Goal: Communication & Community: Share content

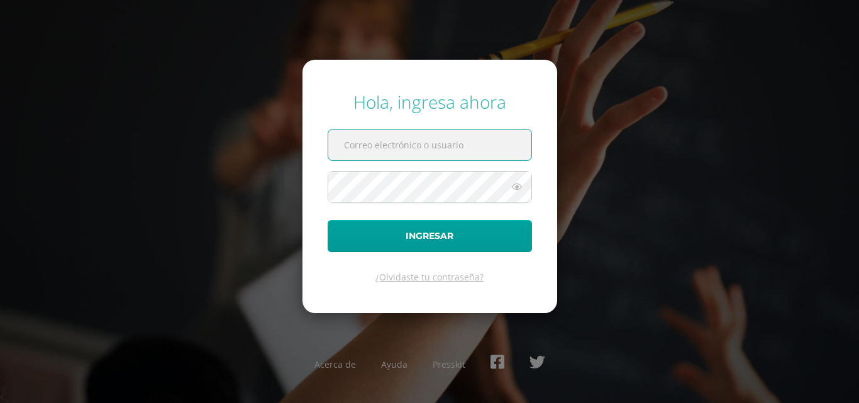
type input "[EMAIL_ADDRESS][DOMAIN_NAME]"
click at [644, 200] on div "Hola, ingresa ahora dcruz@bilinguesanjuan.edu.gt Ingresar ¿Olvidaste tu contras…" at bounding box center [429, 201] width 811 height 243
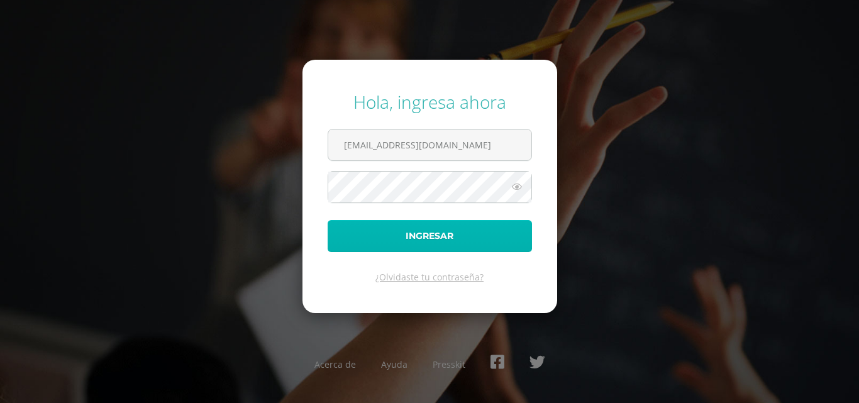
click at [479, 230] on button "Ingresar" at bounding box center [430, 236] width 204 height 32
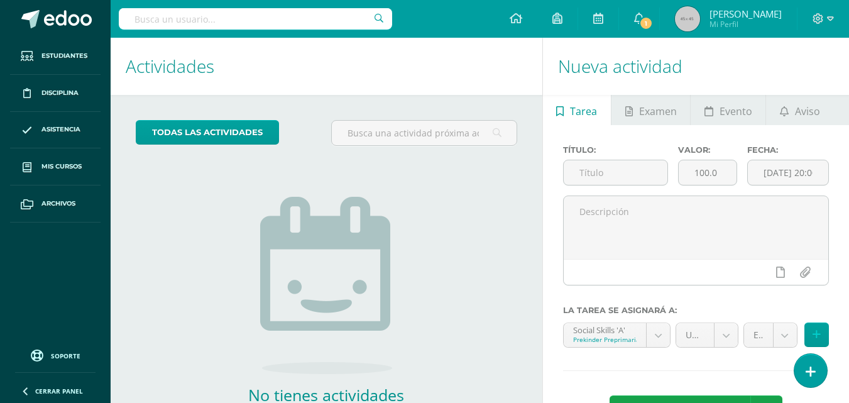
click at [801, 86] on h1 "Nueva actividad" at bounding box center [696, 66] width 276 height 57
click at [357, 66] on h1 "Actividades" at bounding box center [327, 66] width 402 height 57
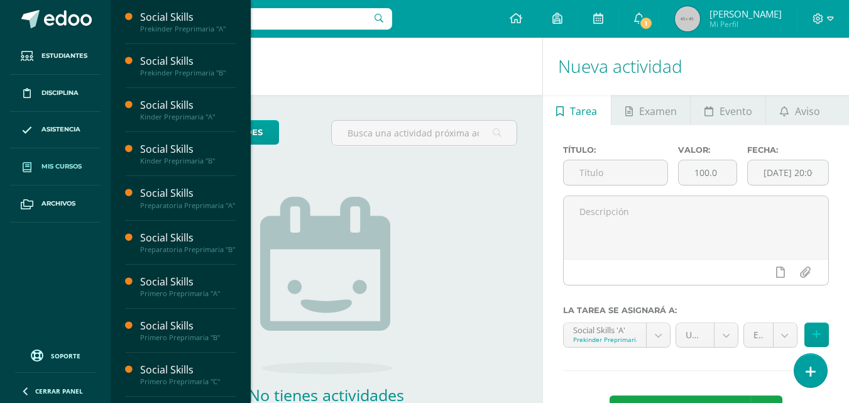
click at [60, 165] on span "Mis cursos" at bounding box center [61, 167] width 40 height 10
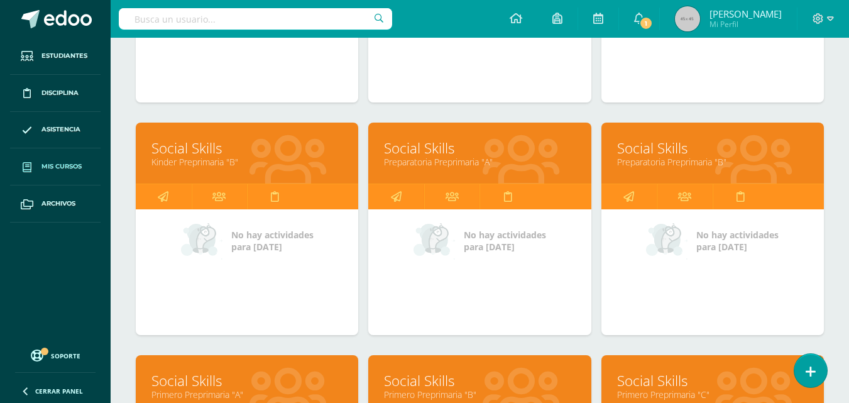
scroll to position [361, 0]
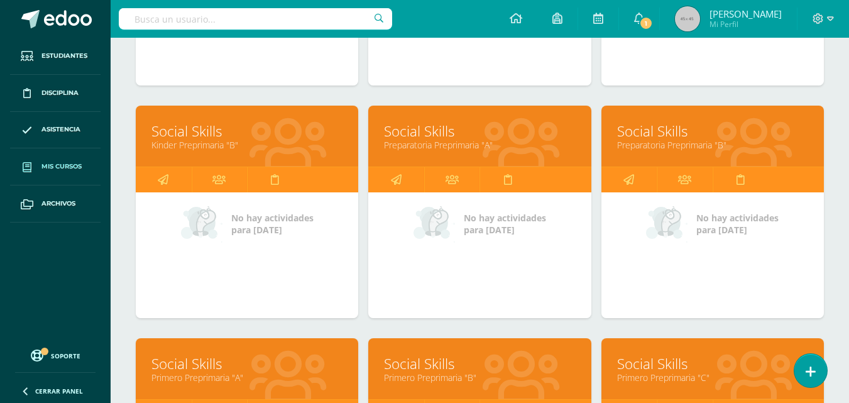
click at [450, 140] on link "Preparatoria Preprimaria "A"" at bounding box center [479, 145] width 191 height 12
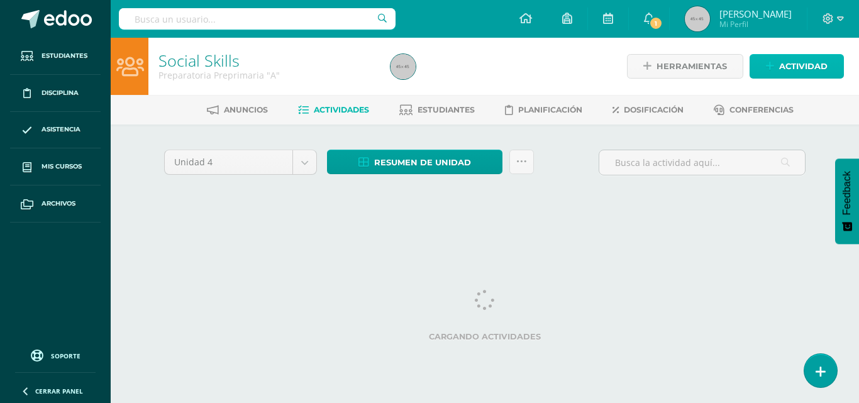
click at [780, 69] on span "Actividad" at bounding box center [803, 66] width 48 height 23
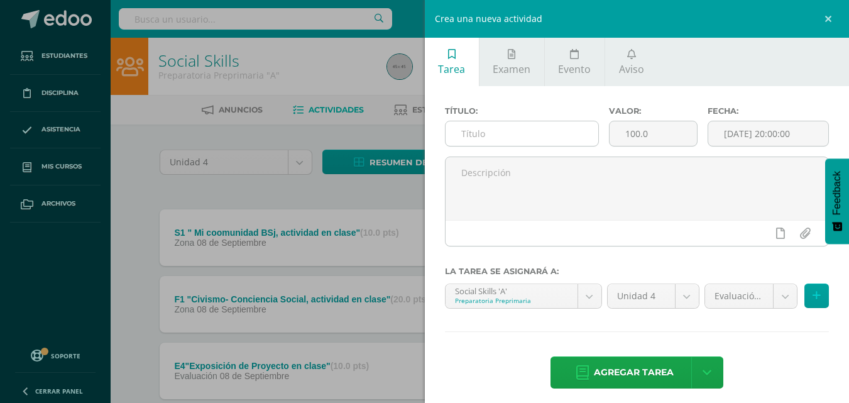
click at [547, 139] on input "text" at bounding box center [522, 133] width 153 height 25
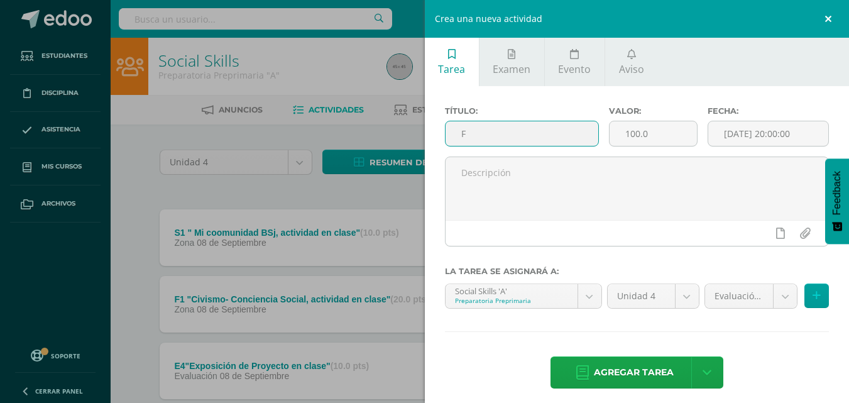
type input "F"
click at [828, 21] on link at bounding box center [831, 19] width 38 height 38
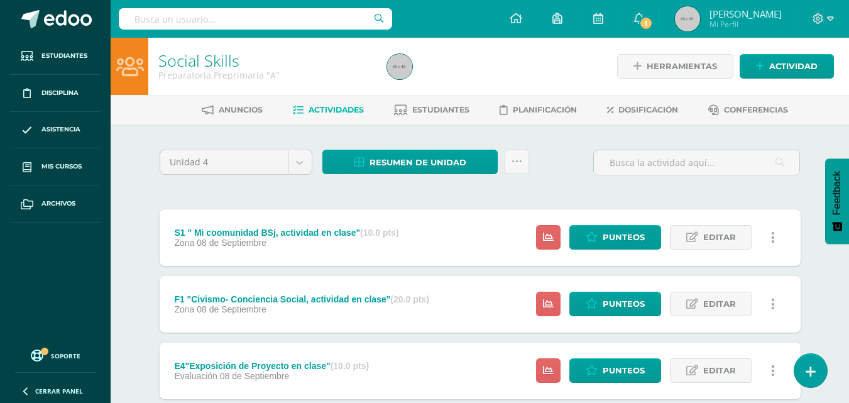
click at [339, 110] on span "Actividades" at bounding box center [336, 109] width 55 height 9
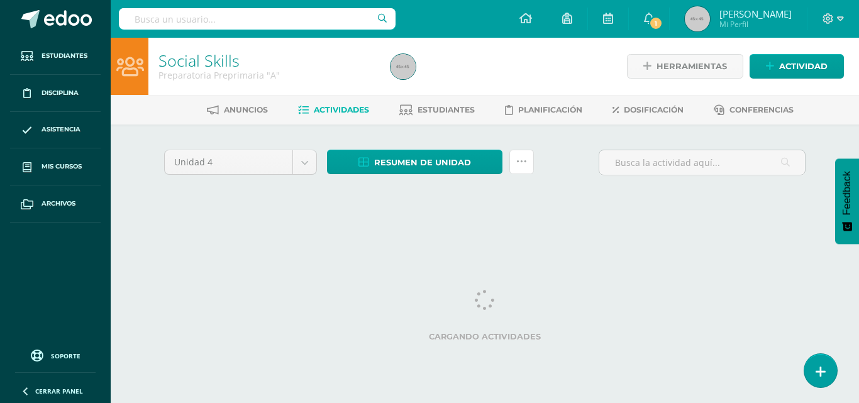
click at [521, 163] on icon at bounding box center [521, 162] width 11 height 11
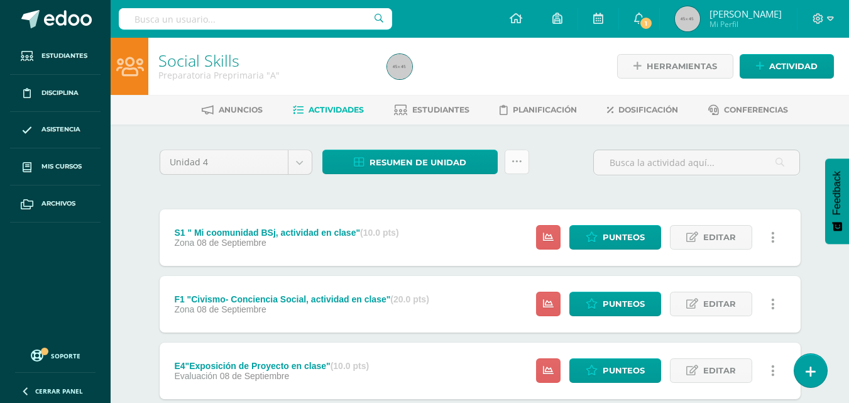
click at [522, 165] on link at bounding box center [517, 162] width 25 height 25
click at [615, 233] on span "Punteos" at bounding box center [624, 237] width 42 height 23
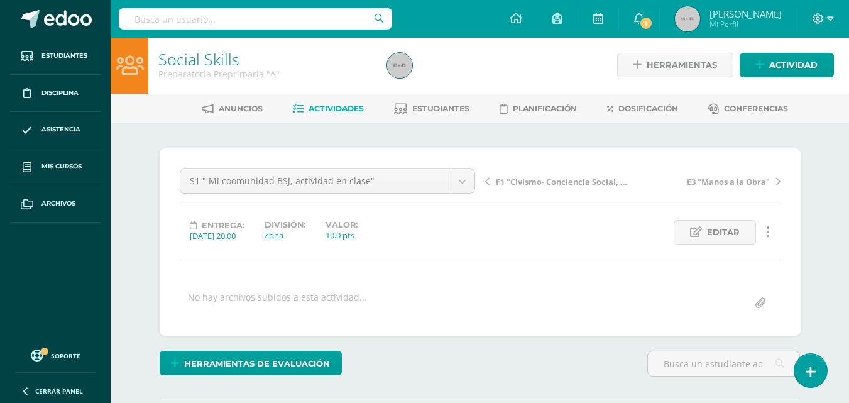
scroll to position [2, 0]
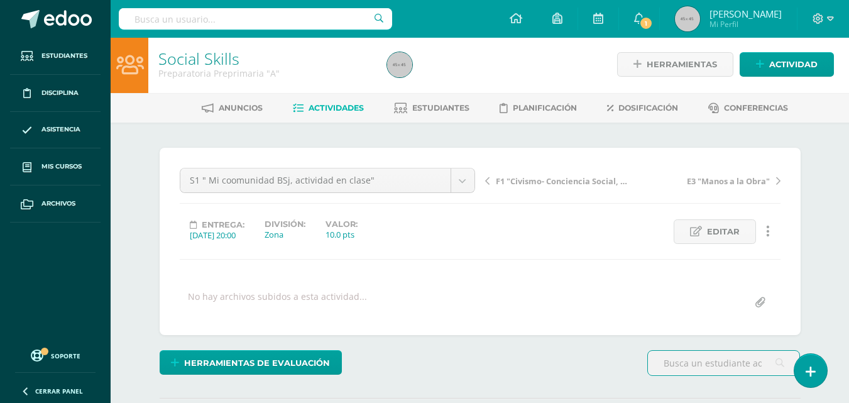
click at [322, 104] on span "Actividades" at bounding box center [336, 107] width 55 height 9
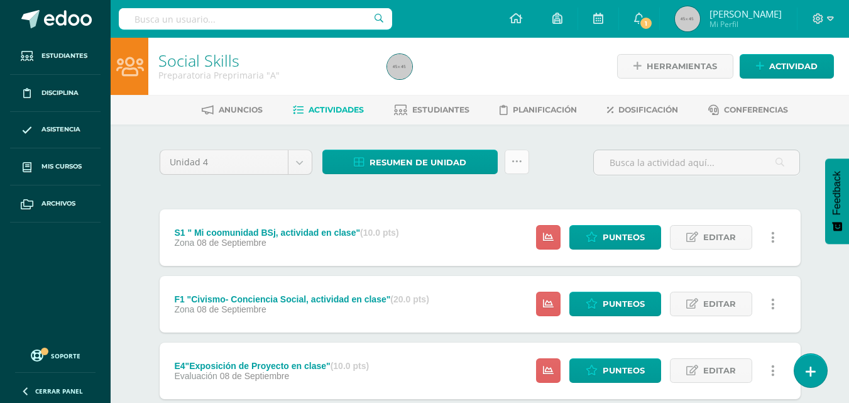
click at [521, 165] on icon at bounding box center [517, 162] width 11 height 11
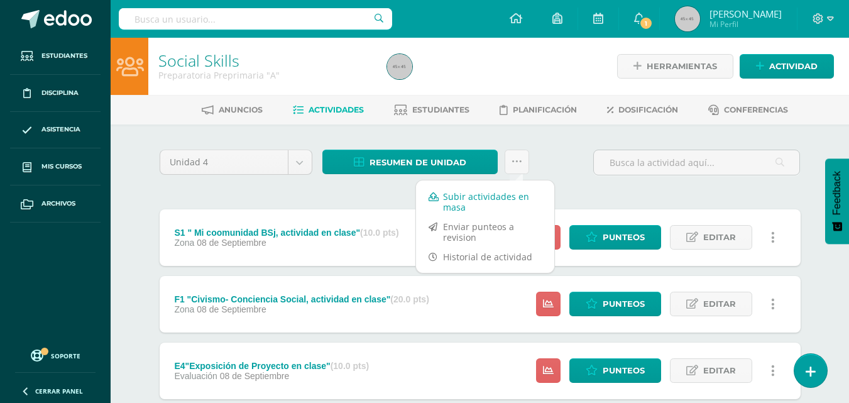
click at [482, 202] on link "Subir actividades en masa" at bounding box center [485, 202] width 138 height 30
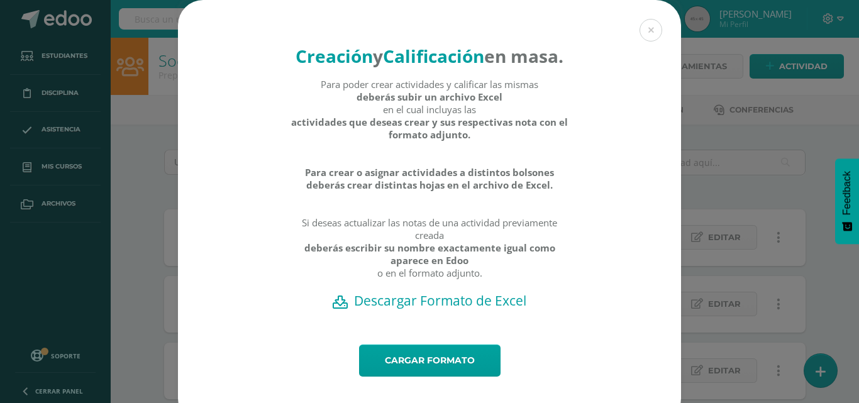
click at [454, 309] on h2 "Descargar Formato de Excel" at bounding box center [429, 301] width 459 height 18
click at [649, 33] on button at bounding box center [650, 30] width 23 height 23
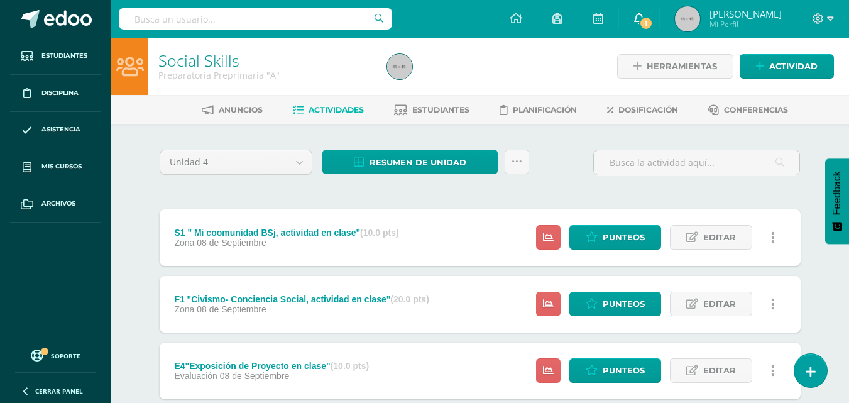
click at [653, 21] on span "1" at bounding box center [646, 23] width 14 height 14
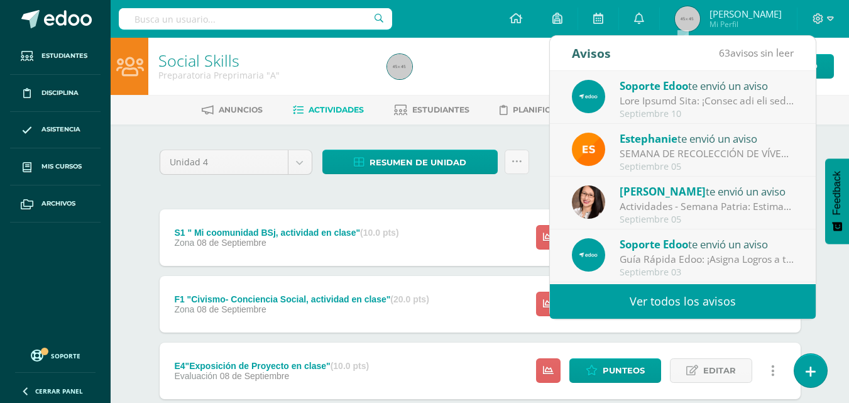
click at [837, 88] on div "Social Skills Preparatoria Preprimaria "A" Herramientas Detalle de asistencias …" at bounding box center [480, 66] width 739 height 57
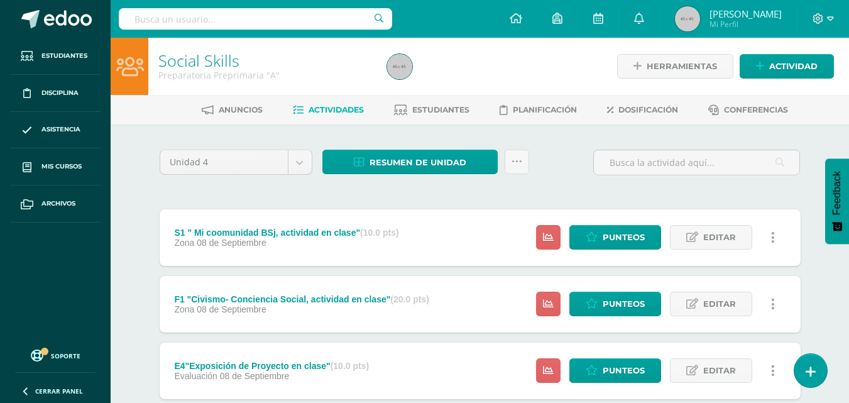
click at [568, 73] on div at bounding box center [499, 66] width 234 height 57
click at [644, 23] on icon at bounding box center [639, 18] width 10 height 11
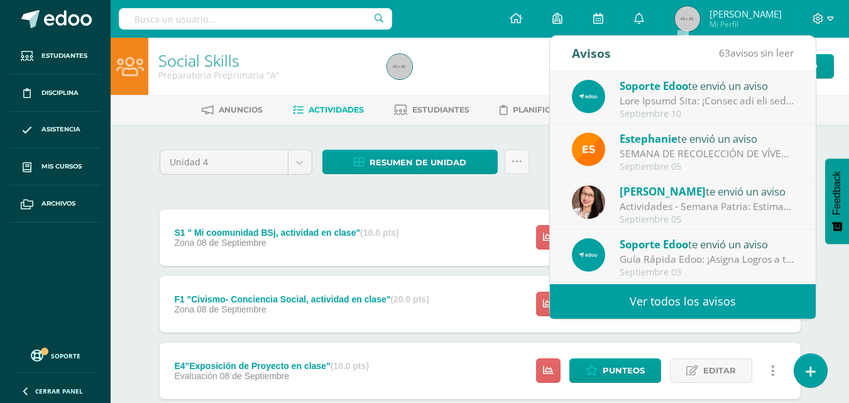
click at [489, 58] on div at bounding box center [499, 66] width 234 height 57
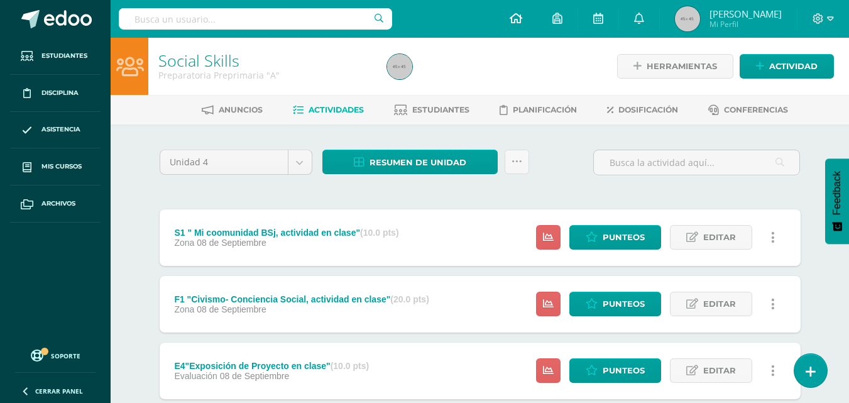
click at [537, 11] on link at bounding box center [516, 19] width 43 height 38
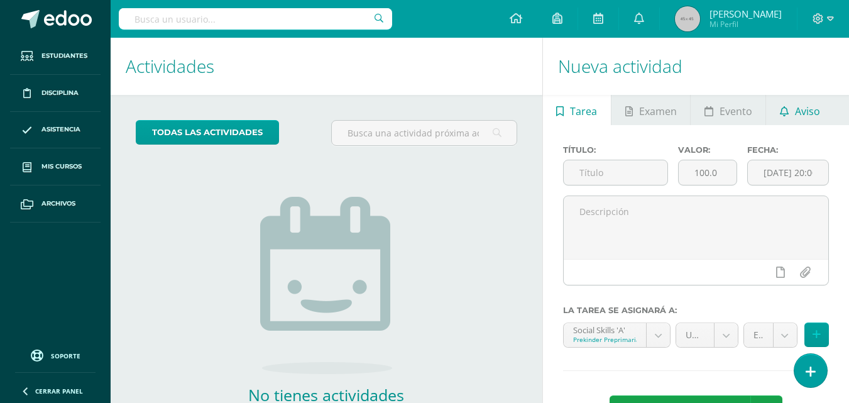
click at [811, 111] on span "Aviso" at bounding box center [807, 111] width 25 height 30
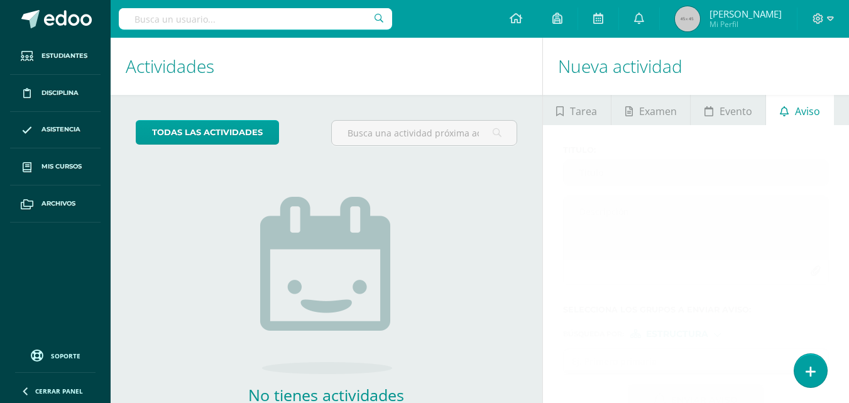
scroll to position [80, 0]
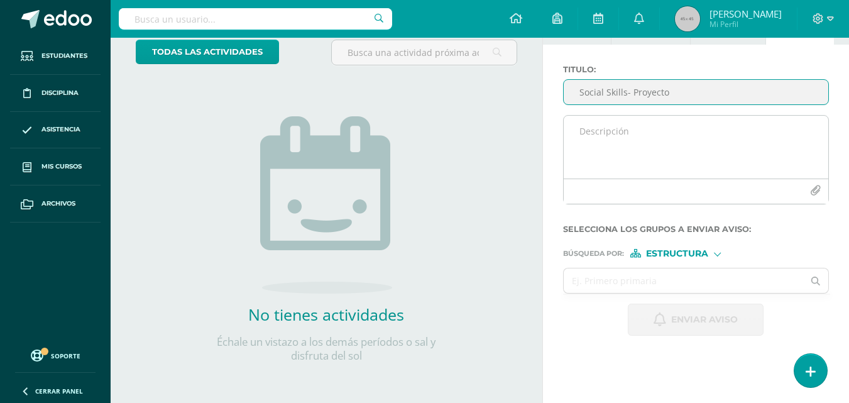
type input "Social Skills- Proyecto"
click at [674, 131] on textarea at bounding box center [696, 147] width 265 height 63
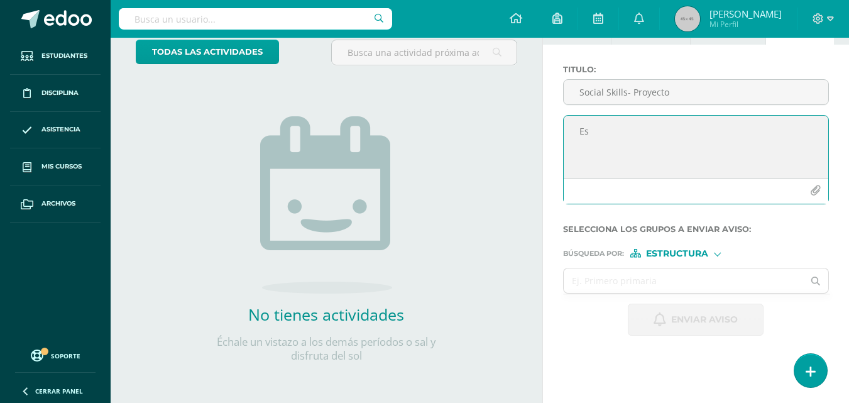
type textarea "E"
type textarea "Q"
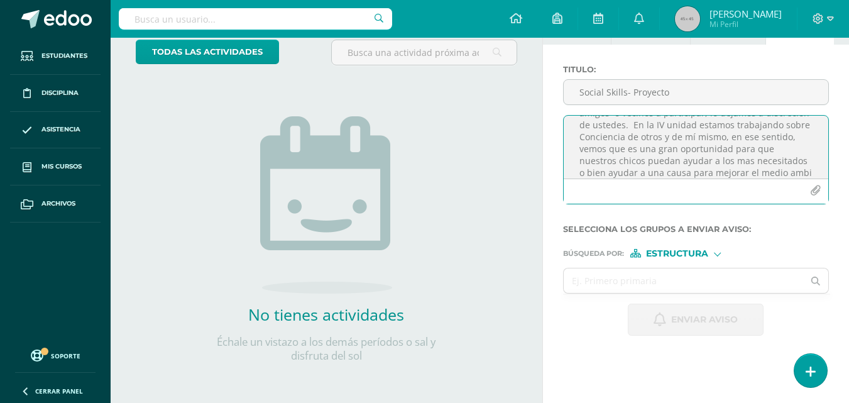
scroll to position [78, 0]
click at [678, 173] on textarea "Estimadas Familias de 2o. y 3o. primaria, reciban un cordial saludo. Comparto c…" at bounding box center [696, 147] width 265 height 63
click at [676, 172] on textarea "Estimadas Familias de 2o. y 3o. primaria, reciban un cordial saludo. Comparto c…" at bounding box center [696, 147] width 265 height 63
click at [795, 172] on textarea "Estimadas Familias de 2o. y 3o. primaria, reciban un cordial saludo. Comparto c…" at bounding box center [696, 147] width 265 height 63
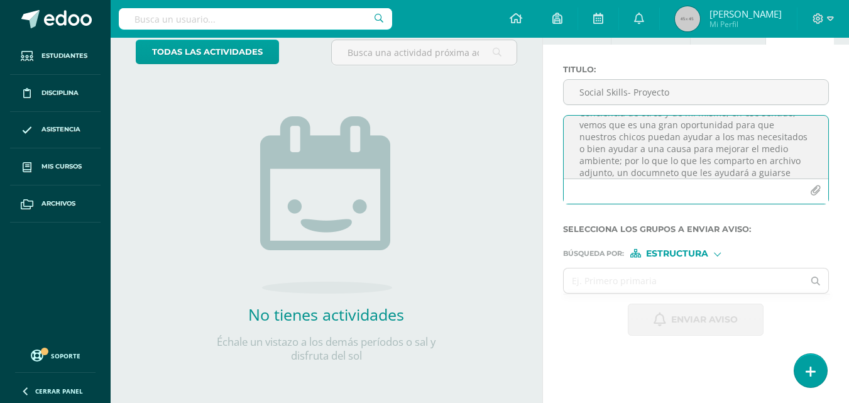
click at [643, 174] on textarea "Estimadas Familias de 2o. y 3o. primaria, reciban un cordial saludo. Comparto c…" at bounding box center [696, 147] width 265 height 63
click at [789, 176] on textarea "Estimadas Familias de 2o. y 3o. primaria, reciban un cordial saludo. Comparto c…" at bounding box center [696, 147] width 265 height 63
click at [669, 151] on textarea "Estimadas Familias de 2o. y 3o. primaria, reciban un cordial saludo. Comparto c…" at bounding box center [696, 147] width 265 height 63
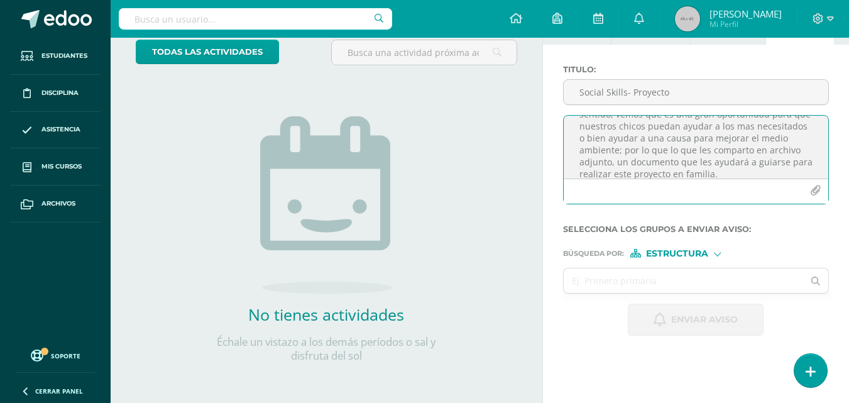
click at [790, 138] on textarea "Estimadas Familias de 2o. y 3o. primaria, reciban un cordial saludo. Comparto c…" at bounding box center [696, 147] width 265 height 63
click at [619, 150] on textarea "Estimadas Familias de 2o. y 3o. primaria, reciban un cordial saludo. Comparto c…" at bounding box center [696, 147] width 265 height 63
click at [669, 150] on textarea "Estimadas Familias de 2o. y 3o. primaria, reciban un cordial saludo. Comparto c…" at bounding box center [696, 147] width 265 height 63
drag, startPoint x: 669, startPoint y: 150, endPoint x: 646, endPoint y: 165, distance: 27.2
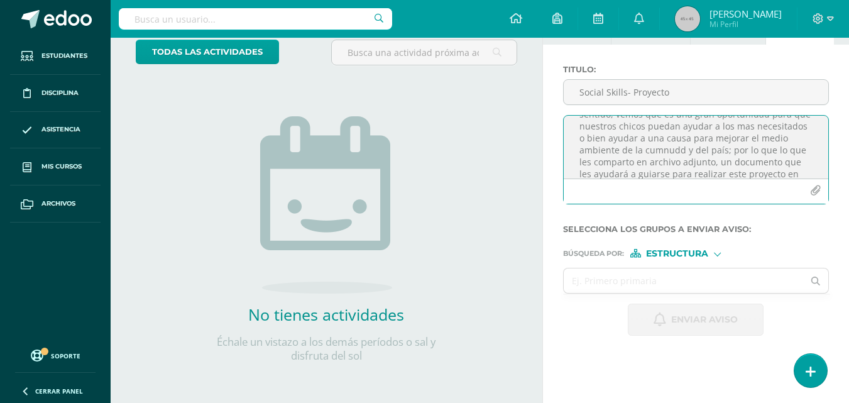
click at [645, 167] on textarea "Estimadas Familias de 2o. y 3o. primaria, reciban un cordial saludo. Comparto c…" at bounding box center [696, 147] width 265 height 63
click at [661, 151] on textarea "Estimadas Familias de 2o. y 3o. primaria, reciban un cordial saludo. Comparto c…" at bounding box center [696, 147] width 265 height 63
click at [667, 148] on textarea "Estimadas Familias de 2o. y 3o. primaria, reciban un cordial saludo. Comparto c…" at bounding box center [696, 147] width 265 height 63
click at [652, 148] on textarea "Estimadas Familias de 2o. y 3o. primaria, reciban un cordial saludo. Comparto c…" at bounding box center [696, 147] width 265 height 63
drag, startPoint x: 688, startPoint y: 138, endPoint x: 691, endPoint y: 147, distance: 9.6
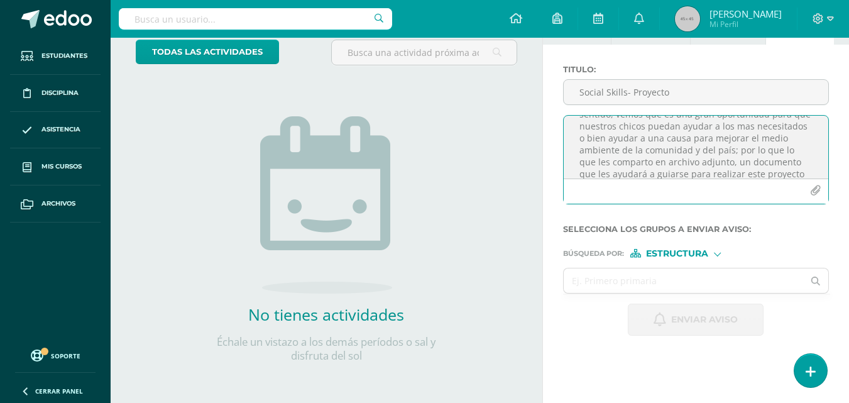
click at [691, 147] on textarea "Estimadas Familias de 2o. y 3o. primaria, reciban un cordial saludo. Comparto c…" at bounding box center [696, 147] width 265 height 63
click at [624, 151] on textarea "Estimadas Familias de 2o. y 3o. primaria, reciban un cordial saludo. Comparto c…" at bounding box center [696, 147] width 265 height 63
click at [595, 147] on textarea "Estimadas Familias de 2o. y 3o. primaria, reciban un cordial saludo. Comparto c…" at bounding box center [696, 147] width 265 height 63
click at [682, 173] on textarea "Estimadas Familias de 2o. y 3o. primaria, reciban un cordial saludo. Comparto c…" at bounding box center [696, 147] width 265 height 63
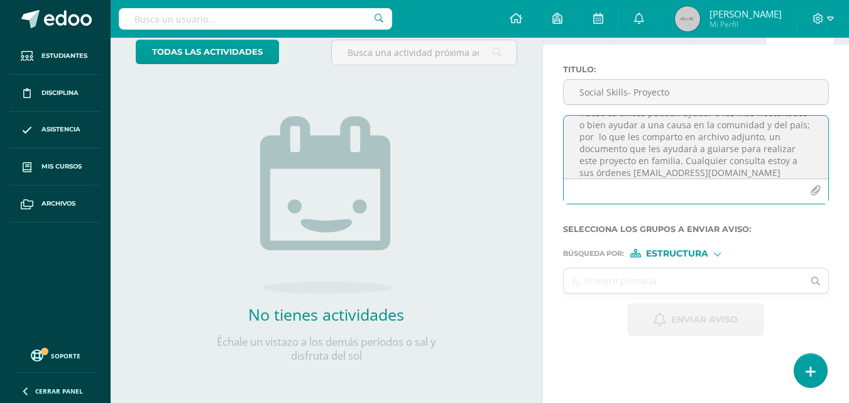
type textarea "Estimadas Familias de 2o. y 3o. primaria, reciban un cordial saludo. Comparto c…"
click at [815, 187] on icon "button" at bounding box center [815, 190] width 11 height 11
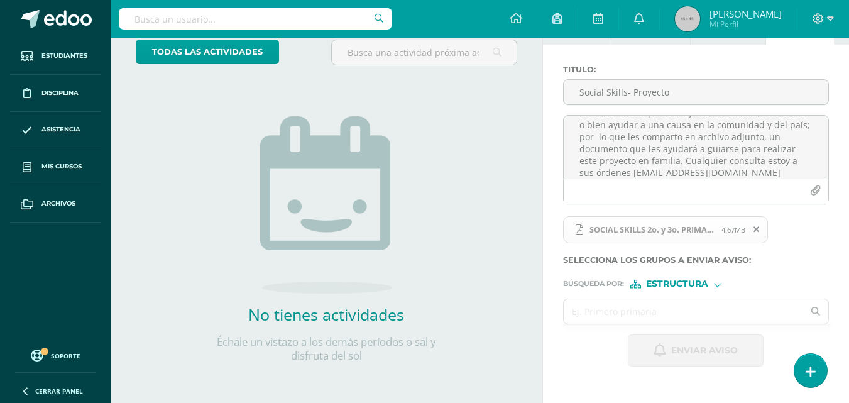
click at [685, 305] on input "text" at bounding box center [684, 311] width 240 height 25
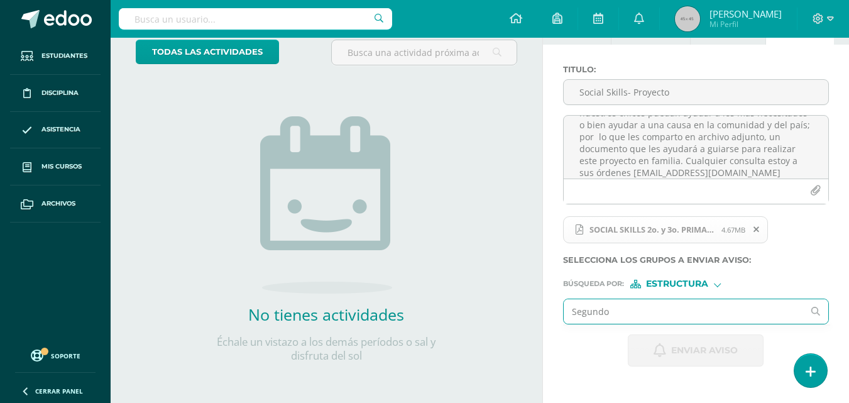
type input "Segundo"
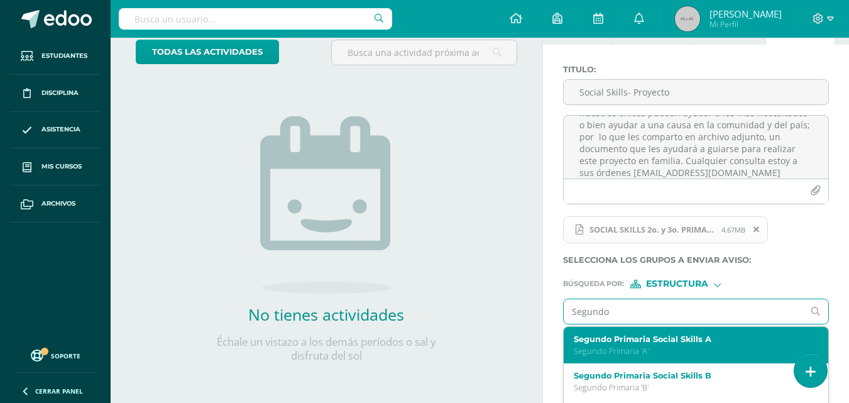
click at [690, 346] on p "Segundo Primaria 'A'" at bounding box center [691, 351] width 235 height 11
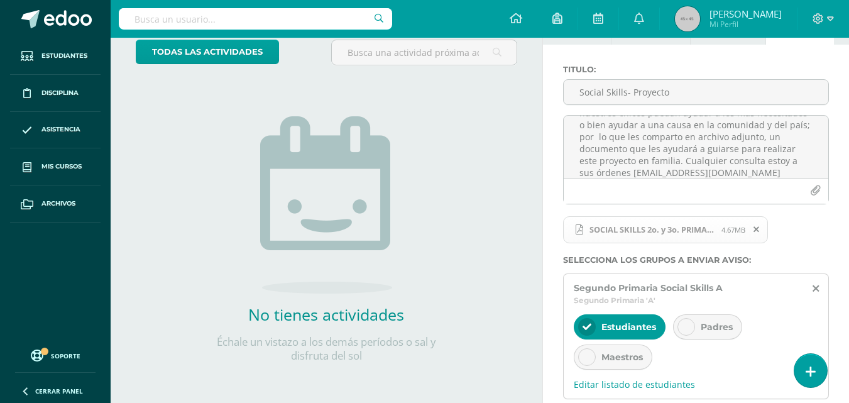
click at [693, 326] on div at bounding box center [687, 327] width 18 height 18
click at [632, 324] on span "Estudiantes" at bounding box center [629, 326] width 55 height 11
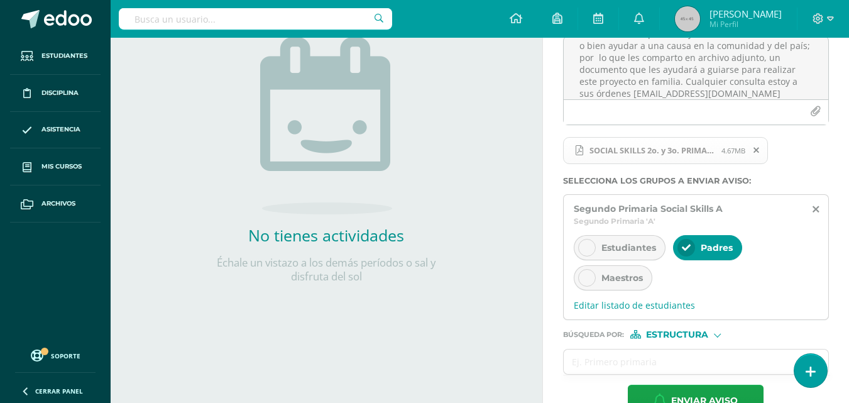
scroll to position [160, 0]
click at [698, 356] on input "text" at bounding box center [684, 361] width 240 height 25
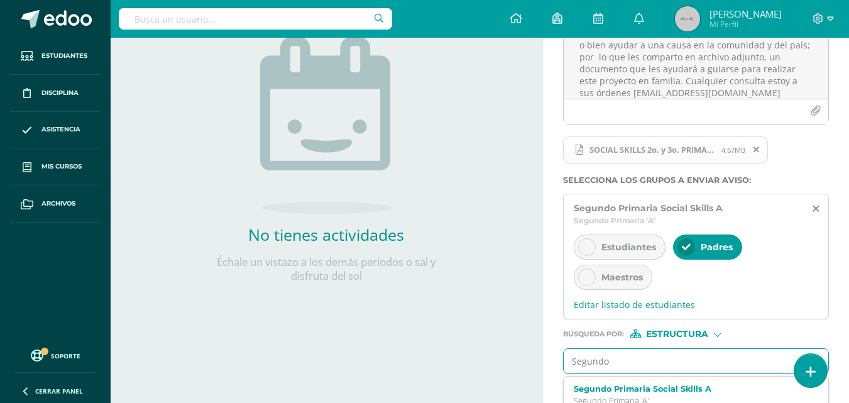
type input "Segundo"
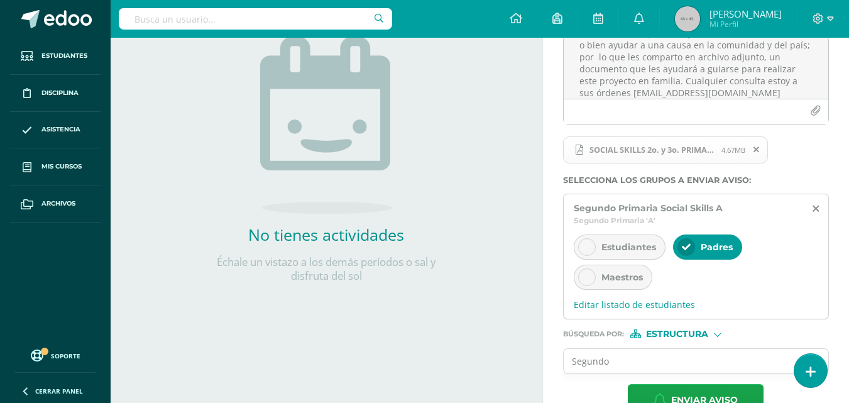
scroll to position [194, 0]
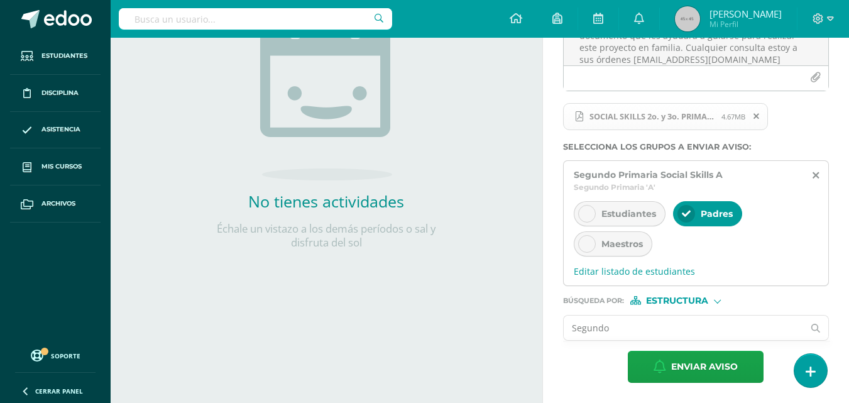
click at [731, 325] on input "Segundo" at bounding box center [684, 328] width 240 height 25
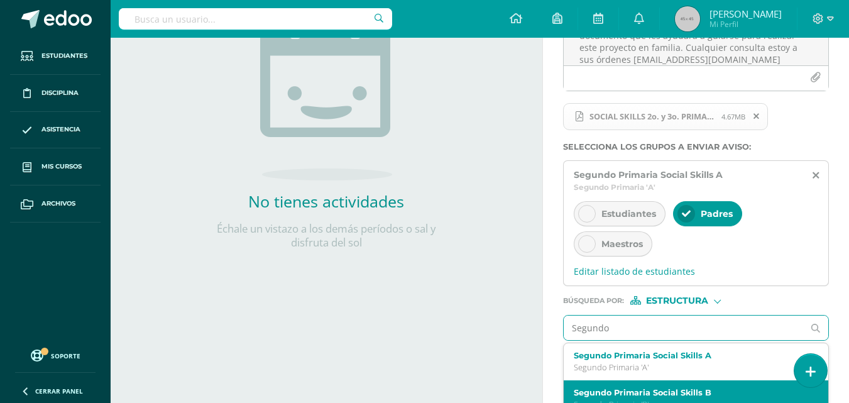
click at [683, 390] on label "Segundo Primaria Social Skills B" at bounding box center [691, 392] width 235 height 9
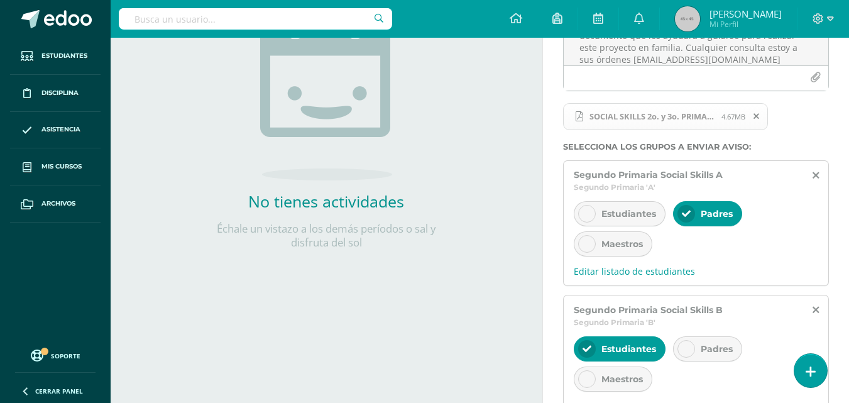
click at [684, 355] on div at bounding box center [687, 349] width 18 height 18
click at [637, 349] on span "Estudiantes" at bounding box center [629, 348] width 55 height 11
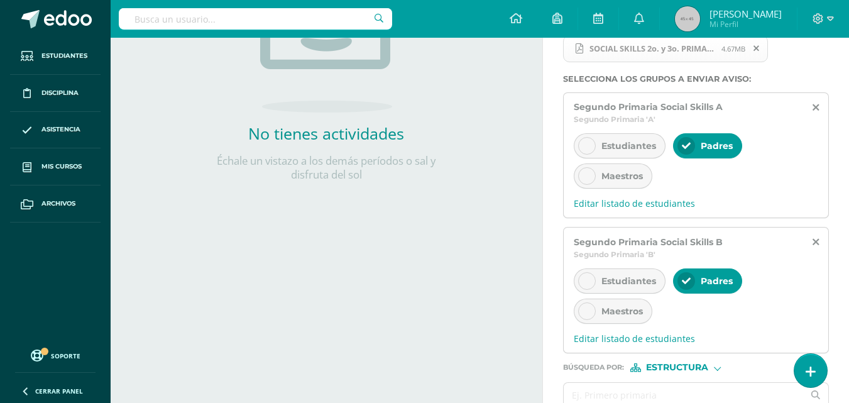
scroll to position [329, 0]
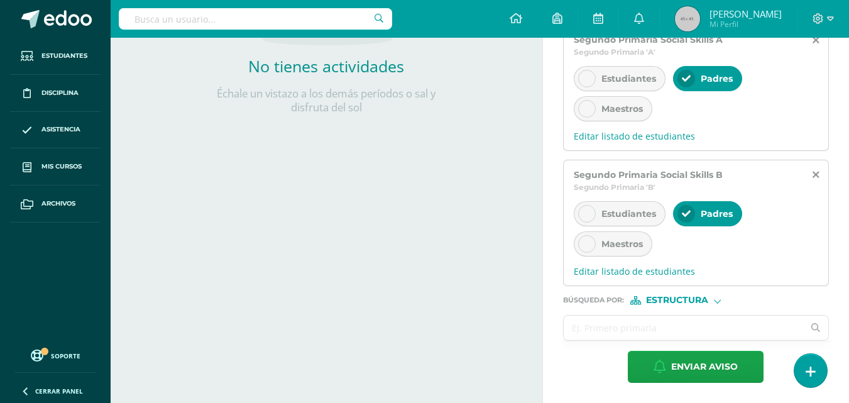
click at [701, 332] on input "text" at bounding box center [684, 328] width 240 height 25
click at [760, 326] on input "segundo primaria" at bounding box center [684, 328] width 240 height 25
click at [736, 328] on input "segundo primaria" at bounding box center [684, 328] width 240 height 25
click at [708, 333] on input "segundo primaria" at bounding box center [684, 328] width 240 height 25
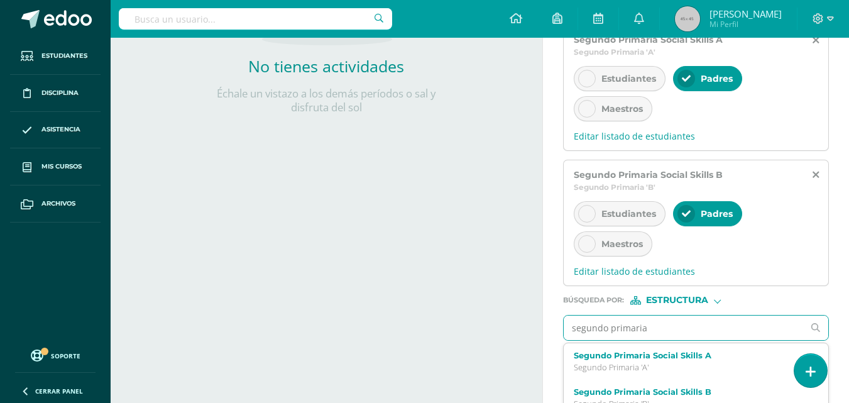
scroll to position [343, 0]
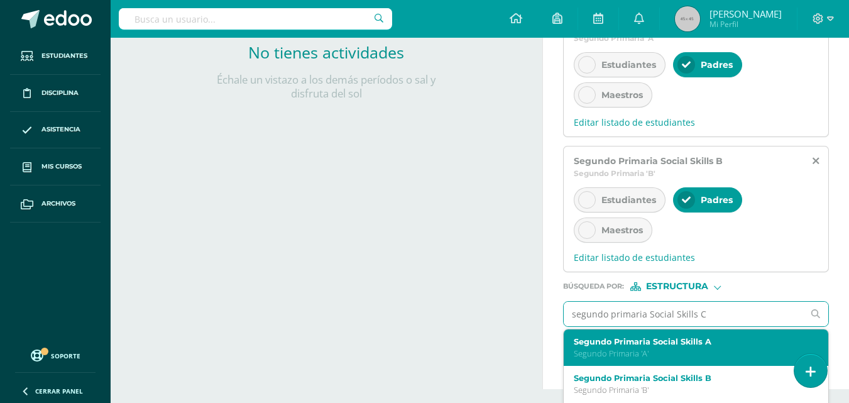
type input "segundo primaria Social Skills C"
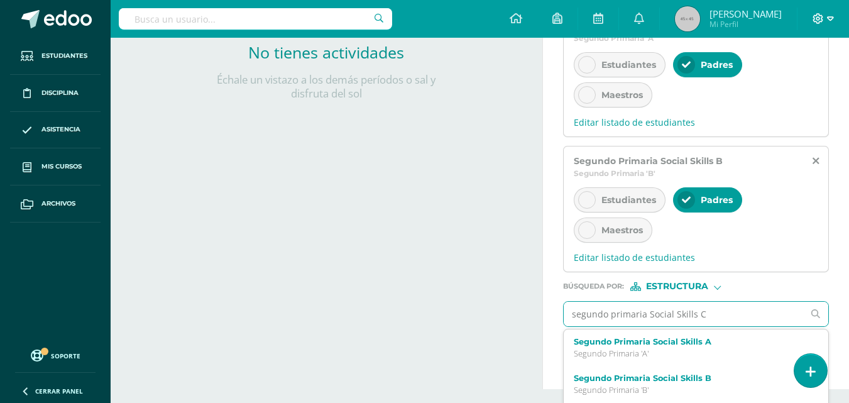
scroll to position [329, 0]
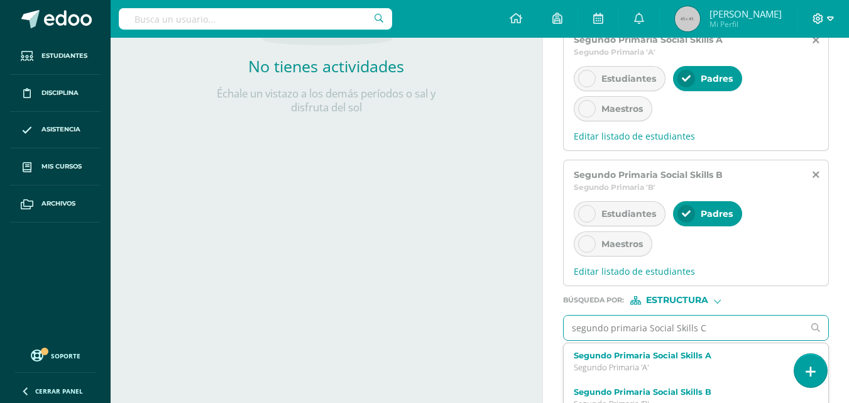
click at [819, 21] on icon at bounding box center [818, 18] width 11 height 11
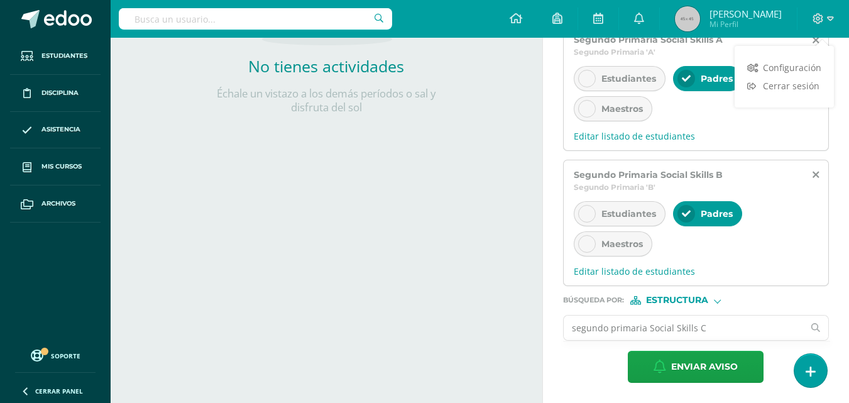
click at [744, 323] on input "segundo primaria Social Skills C" at bounding box center [684, 328] width 240 height 25
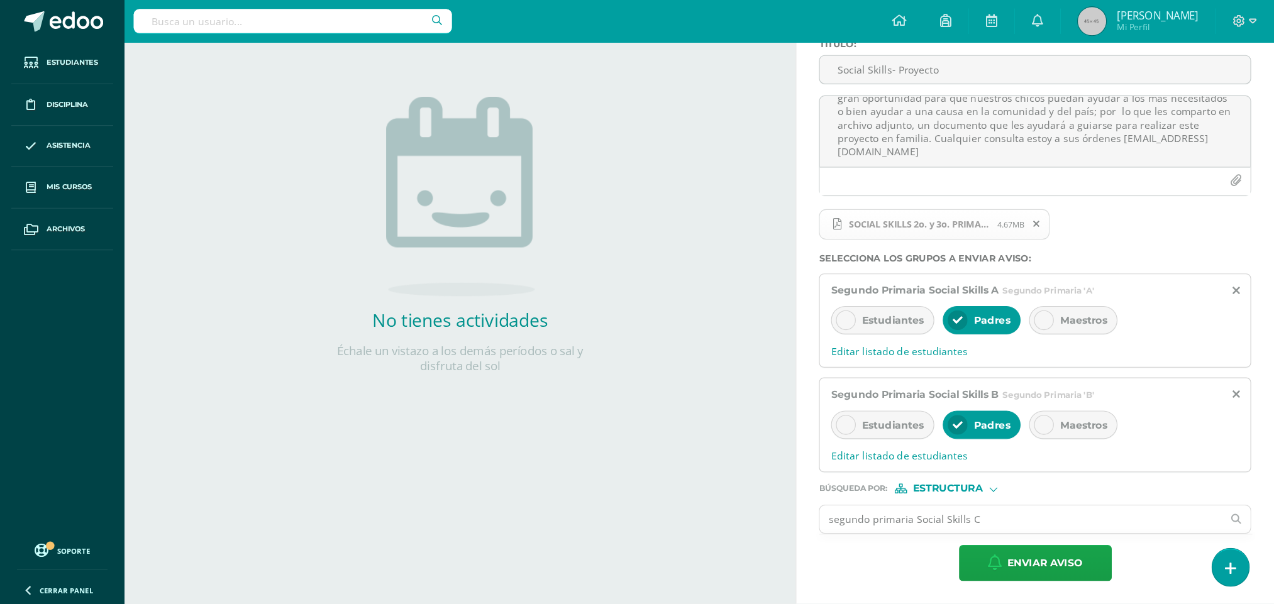
scroll to position [53, 0]
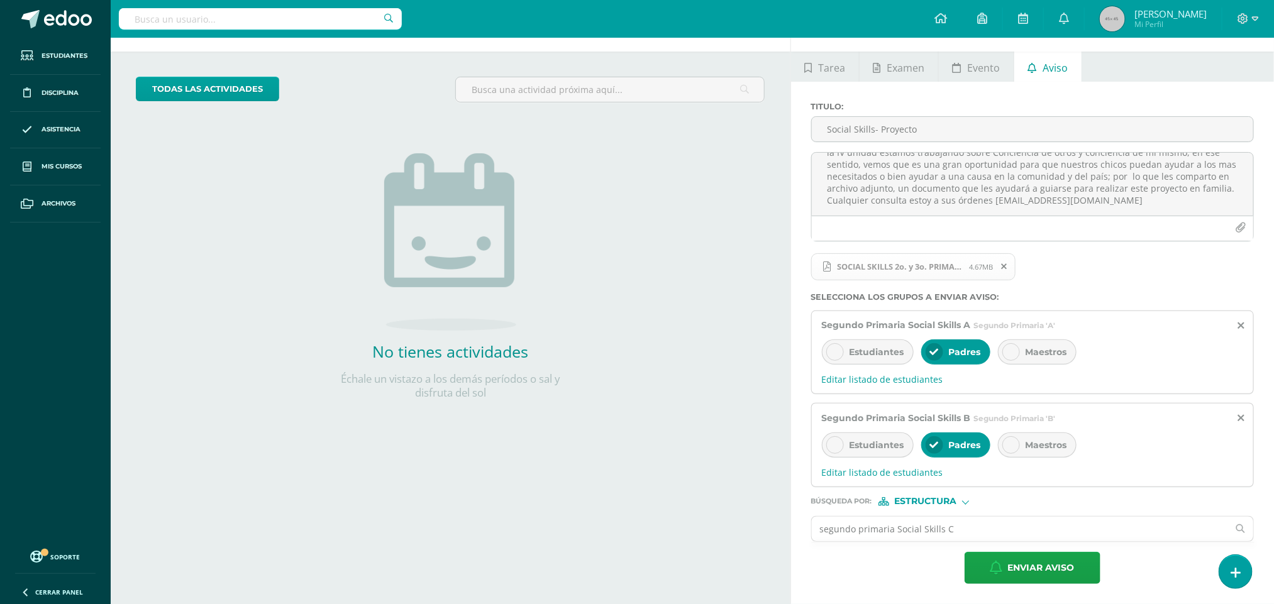
drag, startPoint x: 843, startPoint y: 3, endPoint x: 752, endPoint y: 475, distance: 481.3
click at [752, 402] on div "Actividades Actividad todas las Actividades No tienes actividades Échale un vis…" at bounding box center [448, 299] width 685 height 610
click at [849, 402] on input "segundo primaria Social Skills C" at bounding box center [1020, 529] width 417 height 25
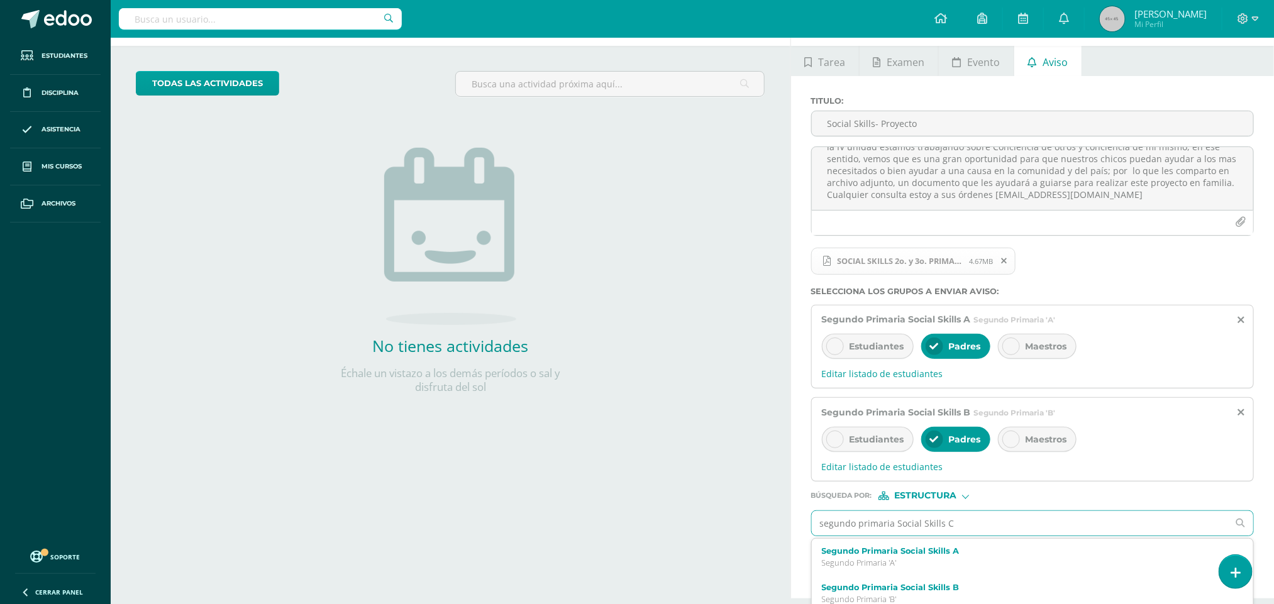
click at [849, 402] on input "segundo primaria Social Skills C" at bounding box center [1020, 523] width 417 height 25
click at [849, 402] on icon at bounding box center [1240, 523] width 25 height 9
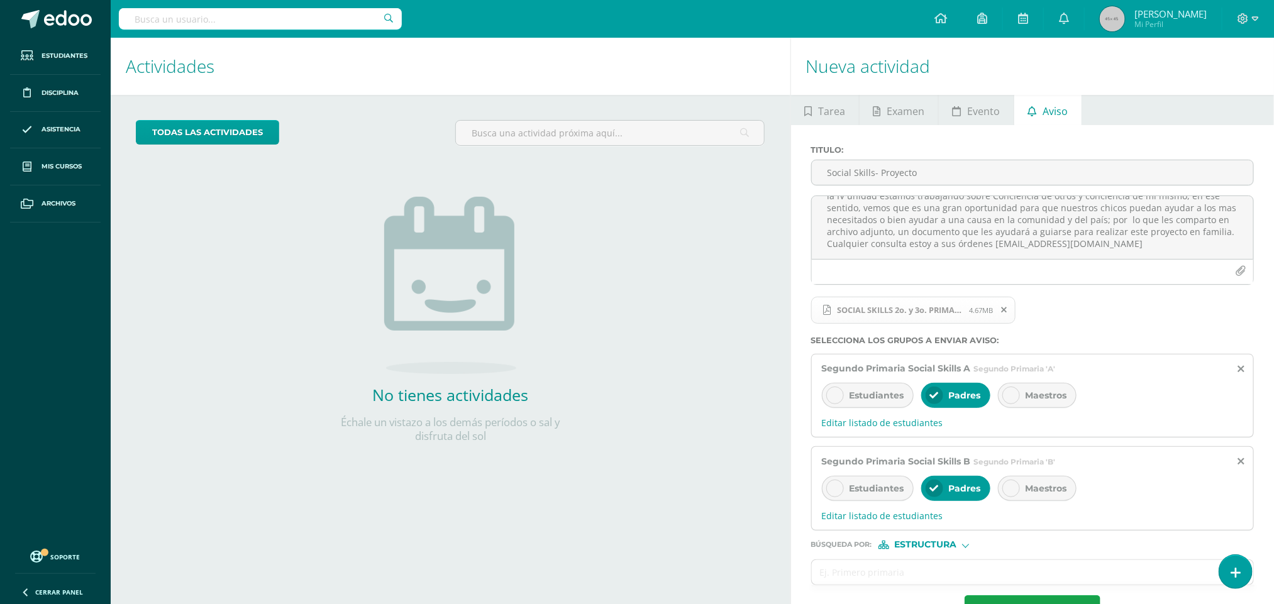
scroll to position [49, 0]
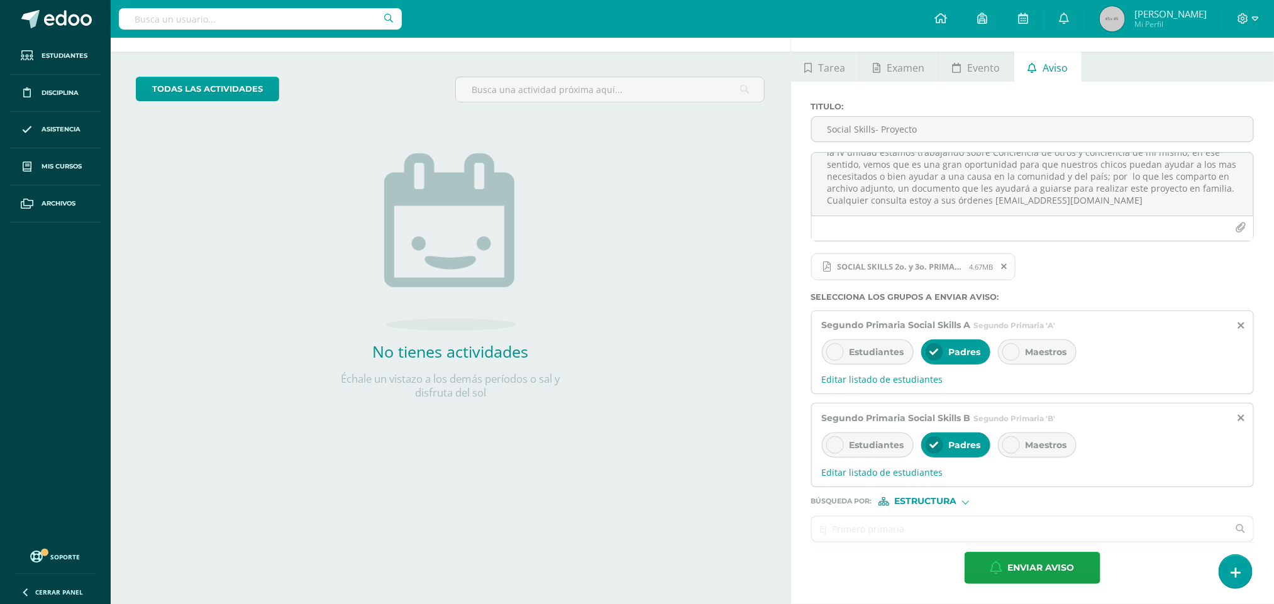
click at [849, 402] on input "text" at bounding box center [1020, 529] width 417 height 25
click at [849, 402] on input "Segundo" at bounding box center [1020, 529] width 417 height 25
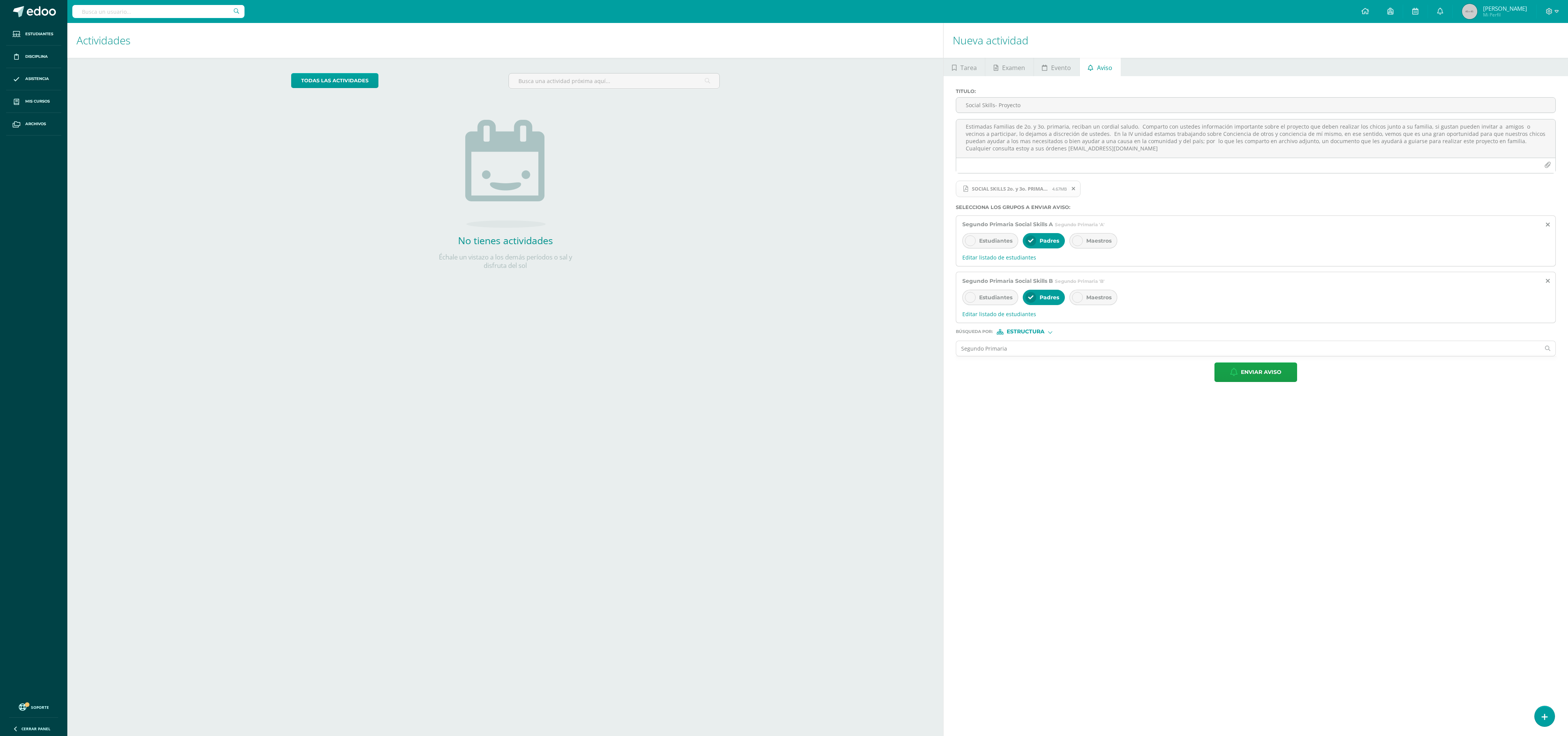
scroll to position [1, 0]
type input "Segundo Primaria"
drag, startPoint x: 732, startPoint y: 0, endPoint x: 1088, endPoint y: 525, distance: 634.3
click at [517, 245] on div "Nueva actividad Tarea Examen Evento Aviso Título: Valor: 100.0 Fecha: [DATE] 20…" at bounding box center [1257, 379] width 628 height 713
click at [517, 245] on input "Segundo Primaria" at bounding box center [1248, 348] width 584 height 15
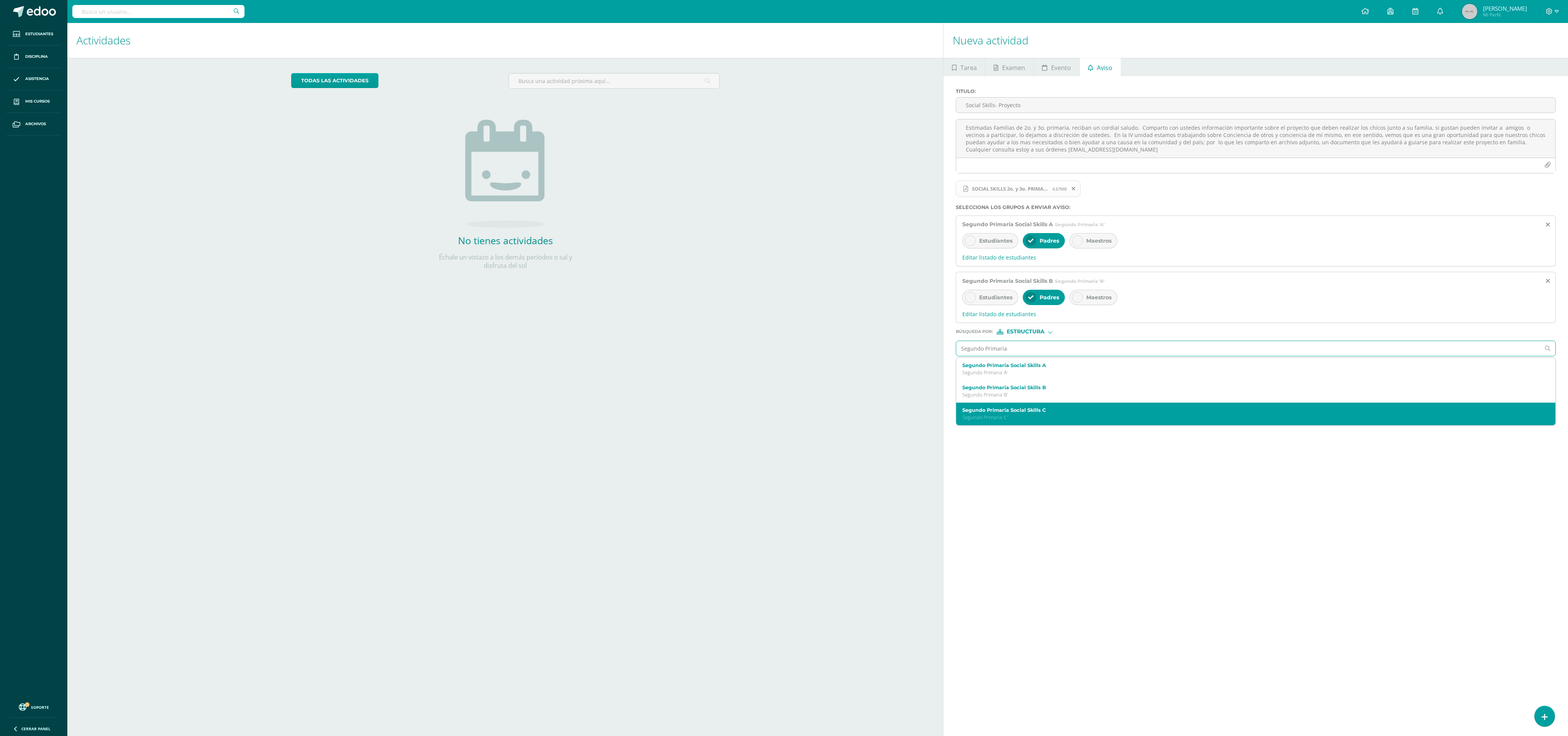
click at [517, 245] on p "Segundo Primaria 'C'" at bounding box center [1242, 417] width 559 height 7
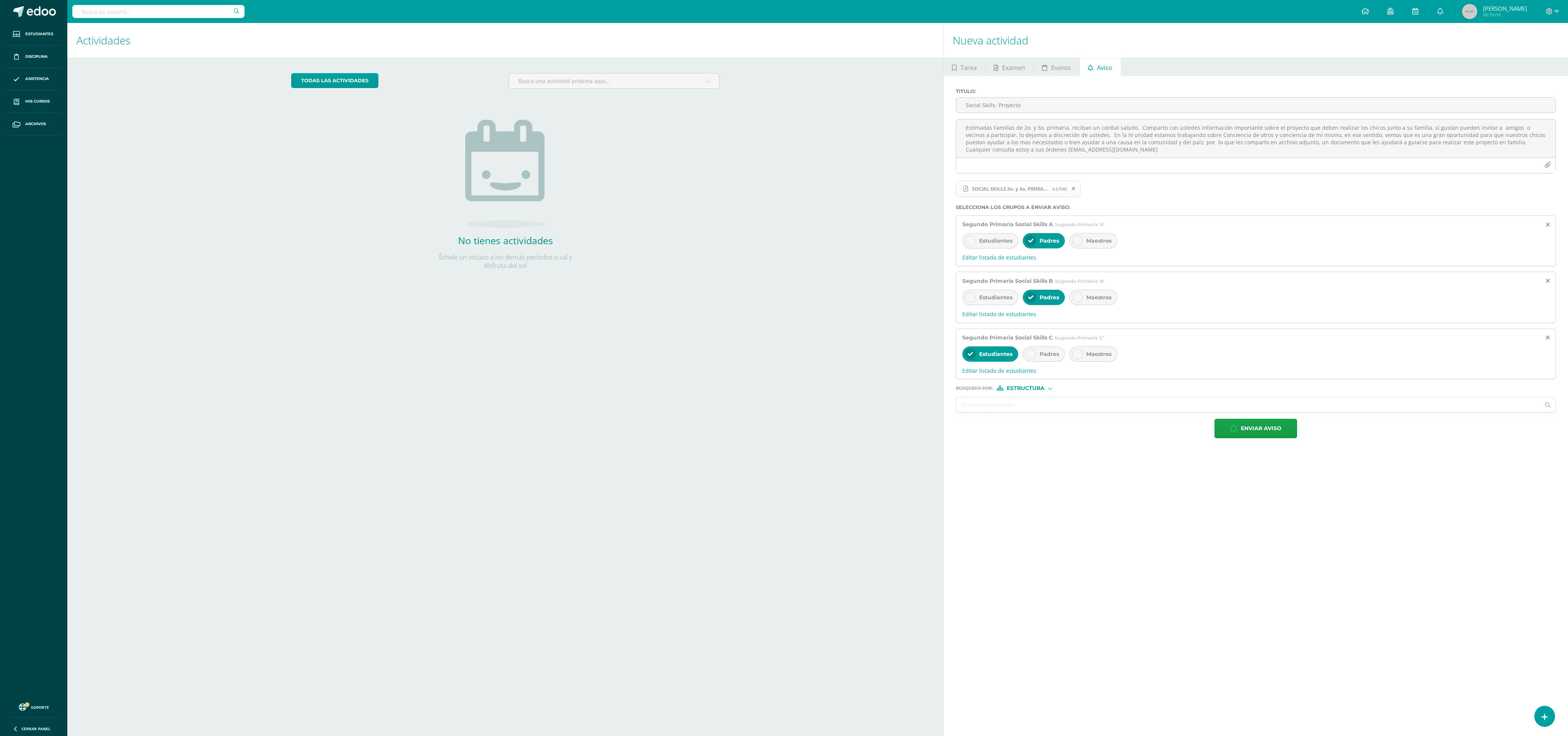
click at [517, 245] on div "Maestros" at bounding box center [1093, 354] width 48 height 15
click at [517, 245] on span "Padres" at bounding box center [1049, 354] width 19 height 7
click at [517, 245] on span "Maestros" at bounding box center [1099, 354] width 25 height 7
click at [517, 245] on div "Estudiantes" at bounding box center [990, 354] width 56 height 15
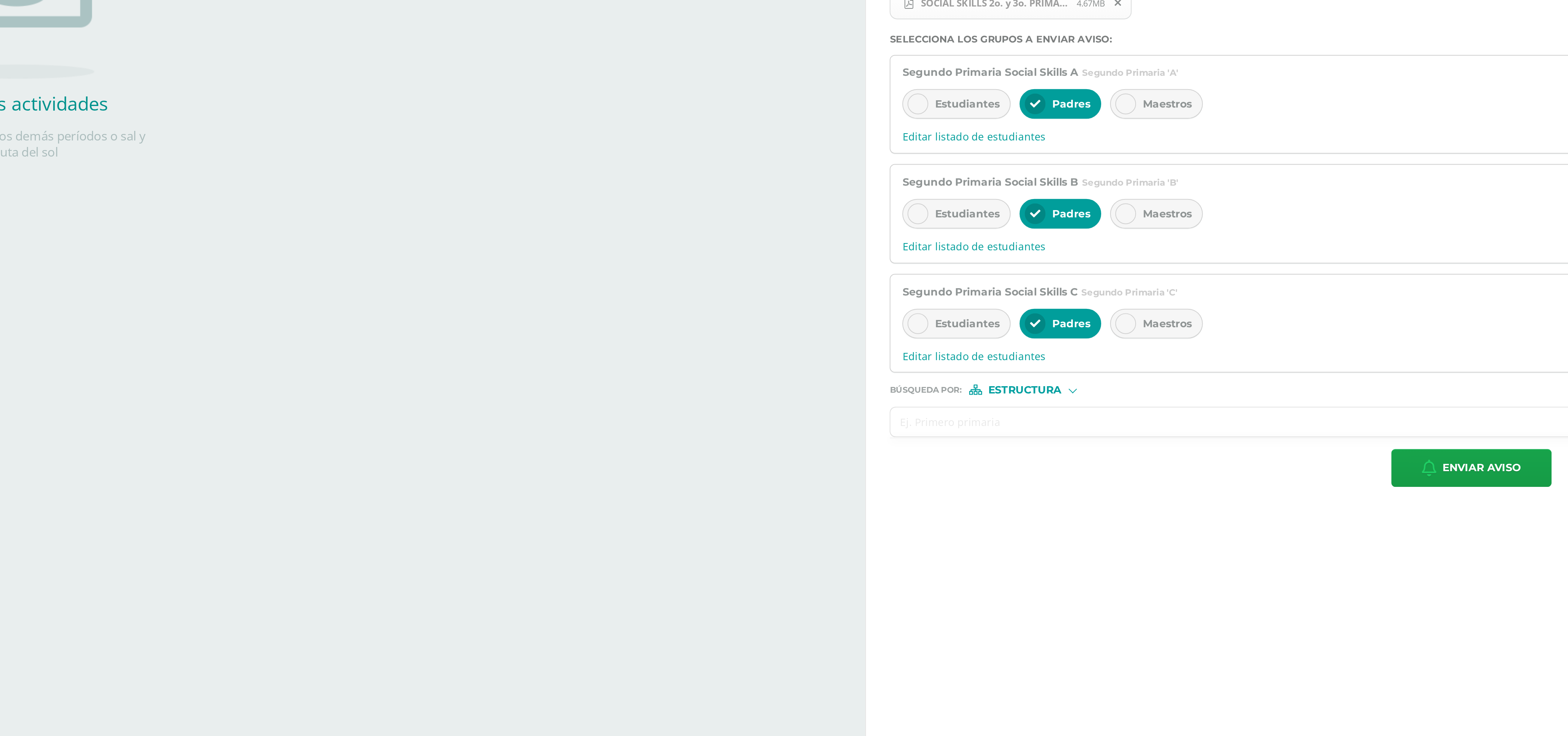
click at [517, 245] on input "text" at bounding box center [1248, 404] width 584 height 15
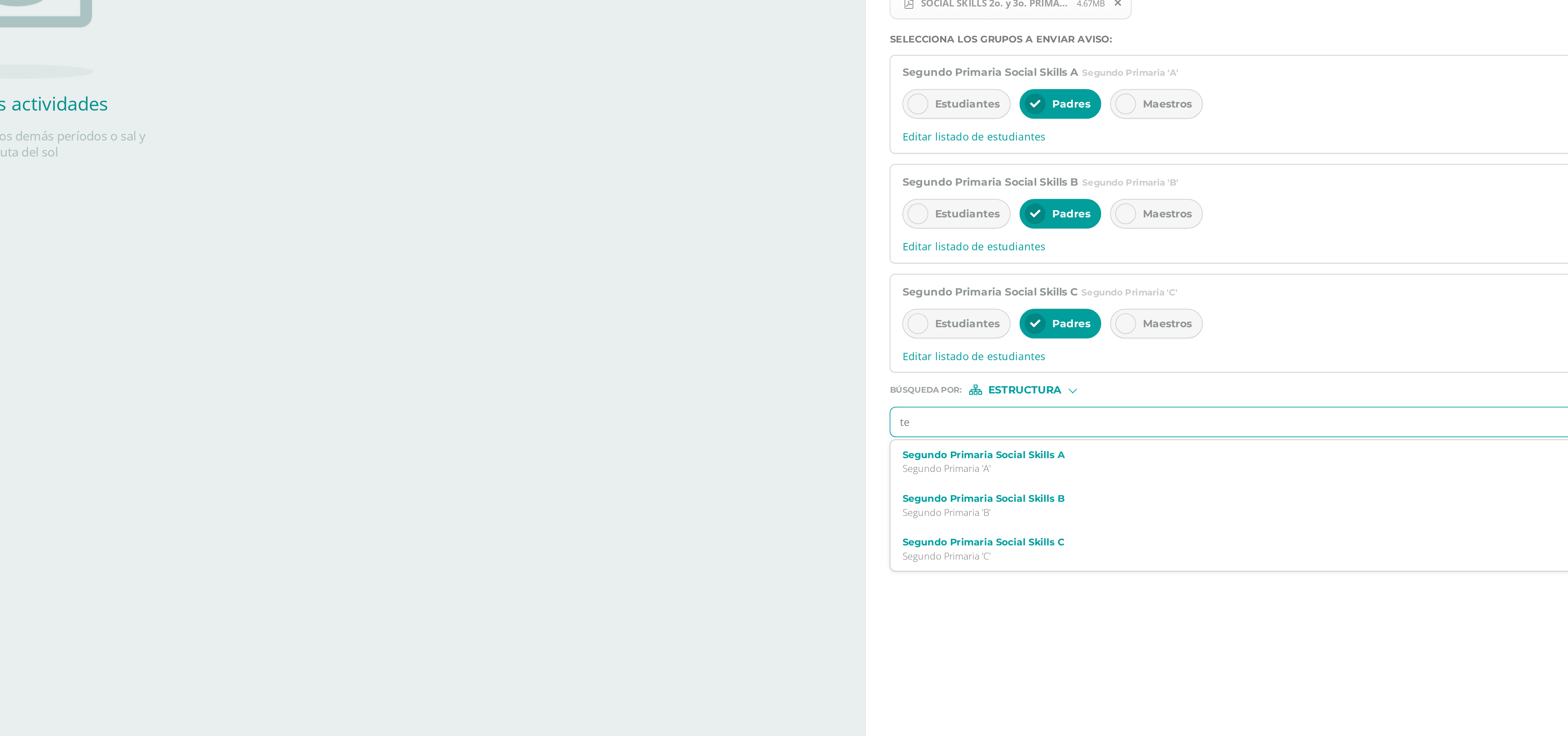
type input "ter"
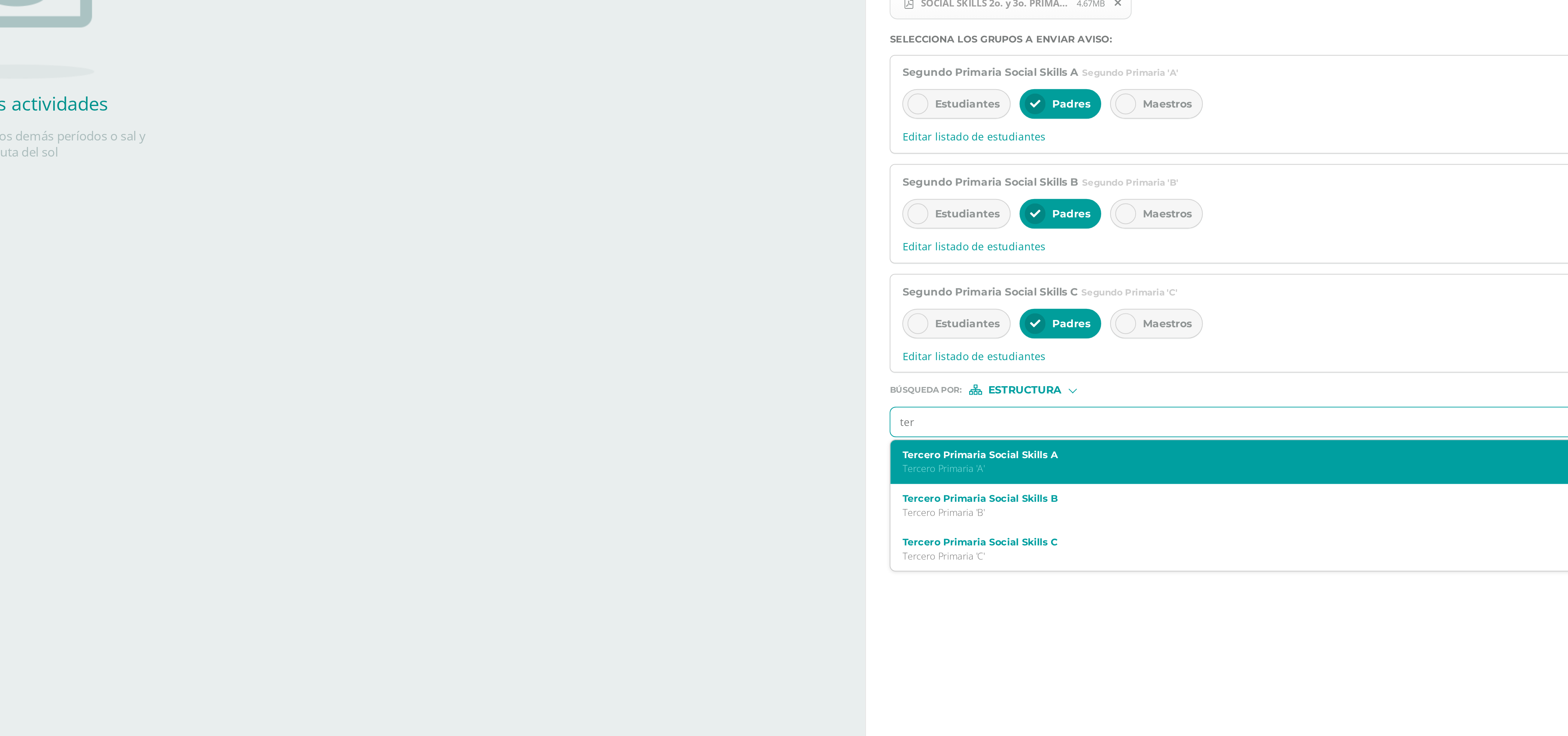
click at [517, 245] on p "Tercero Primaria 'A'" at bounding box center [1242, 429] width 559 height 7
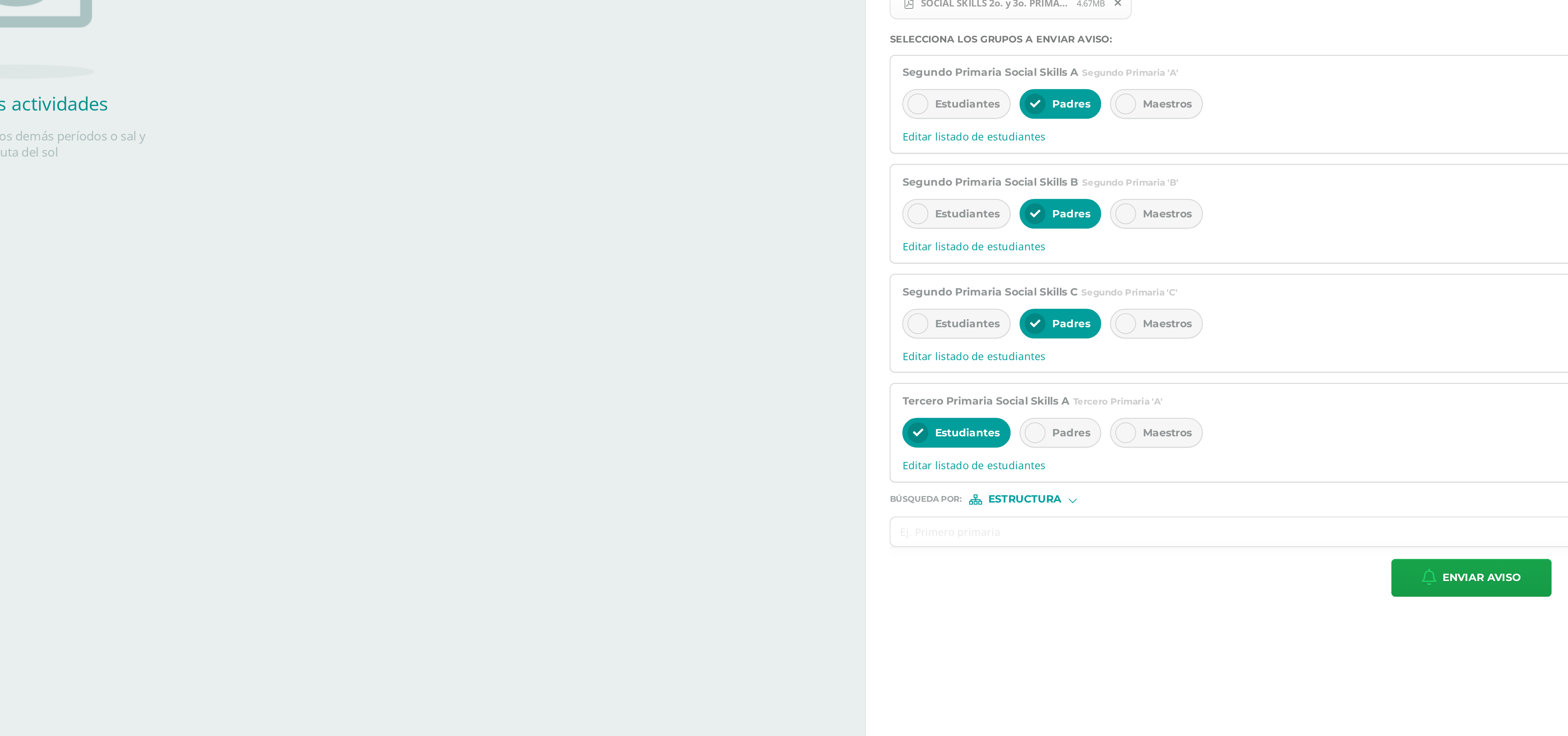
click at [517, 245] on span "Padres" at bounding box center [1049, 410] width 19 height 7
click at [517, 245] on div "Estudiantes" at bounding box center [990, 410] width 56 height 15
click at [517, 245] on input "text" at bounding box center [1248, 461] width 584 height 15
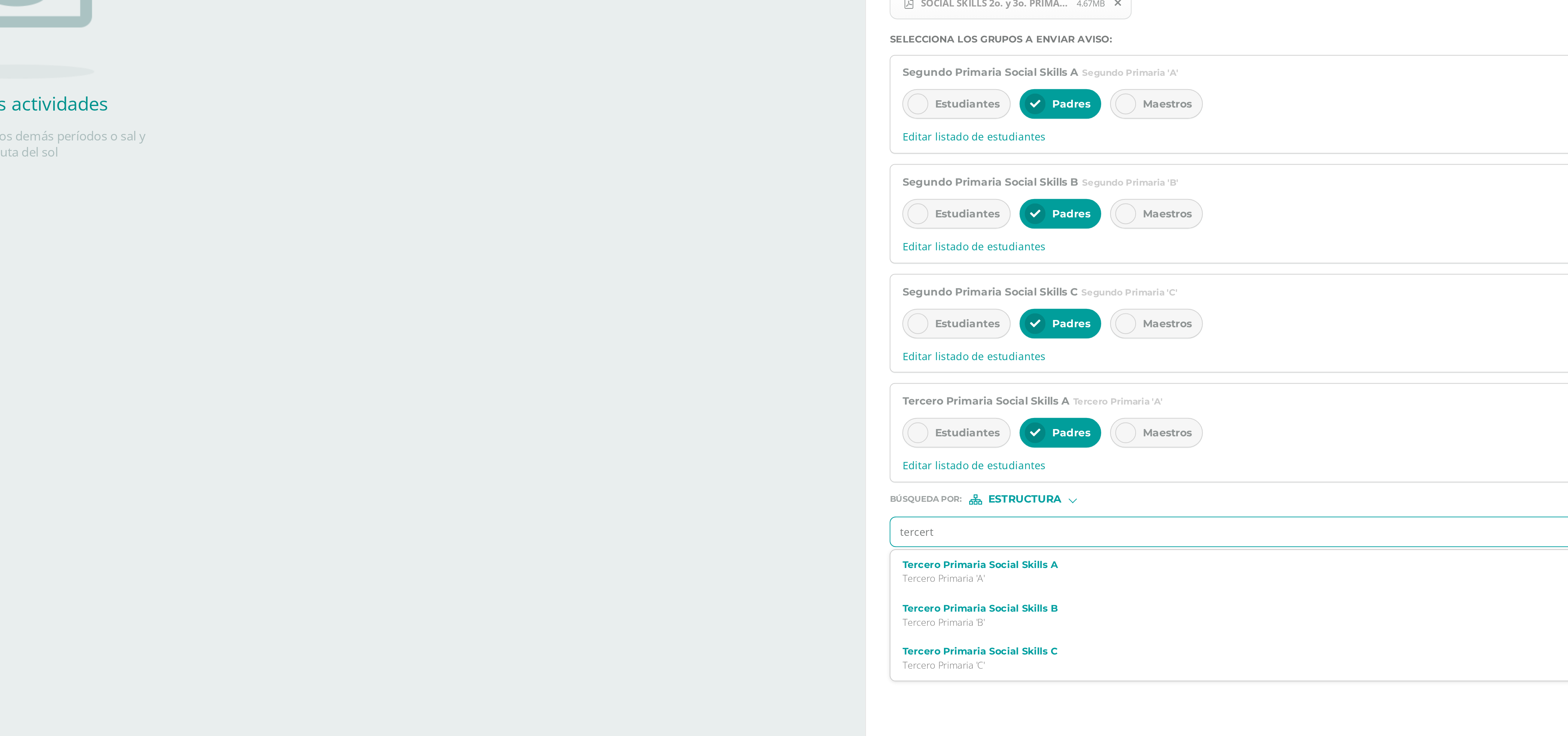
type input "tercer"
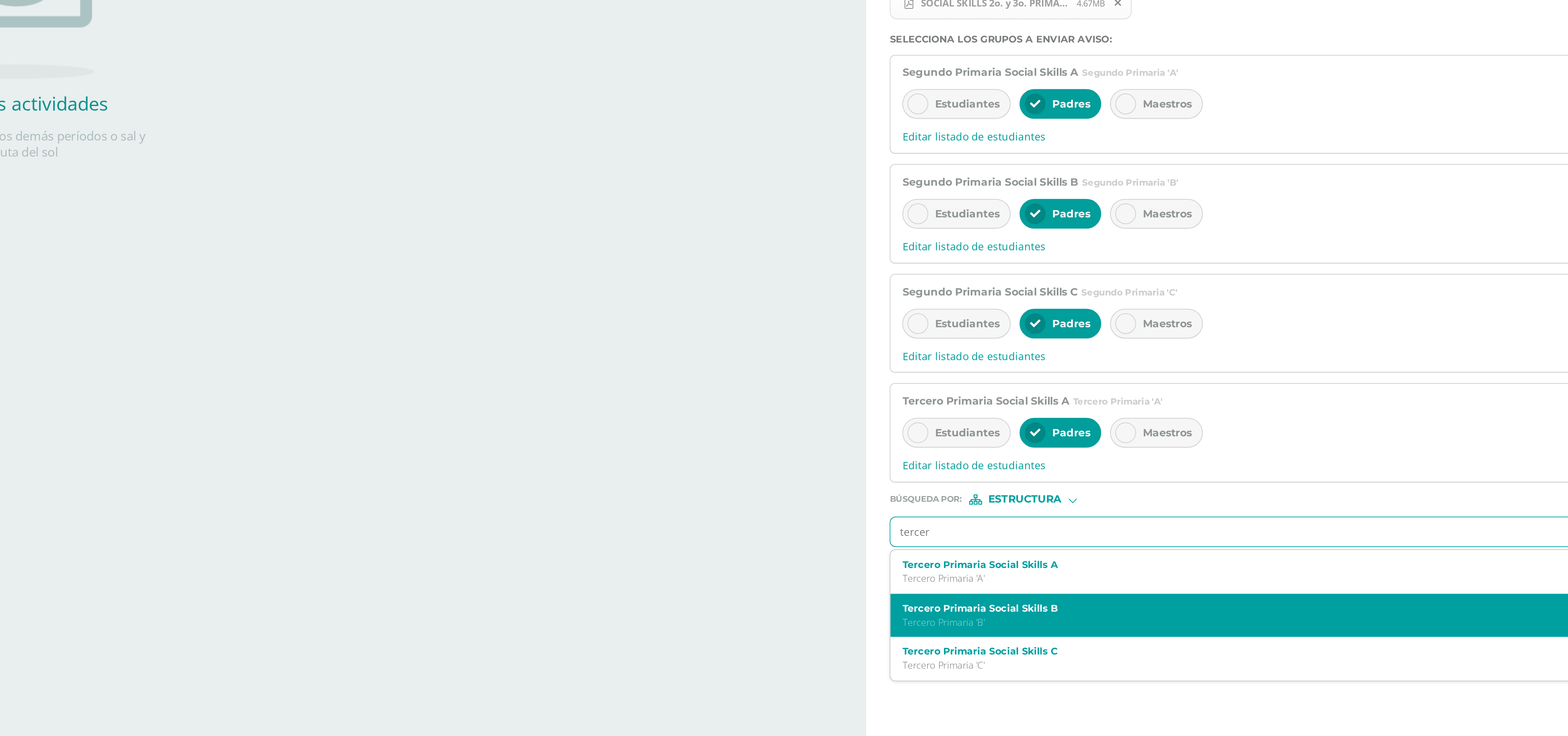
scroll to position [0, 4]
click at [517, 245] on label "Tercero Primaria Social Skills B" at bounding box center [1239, 500] width 559 height 5
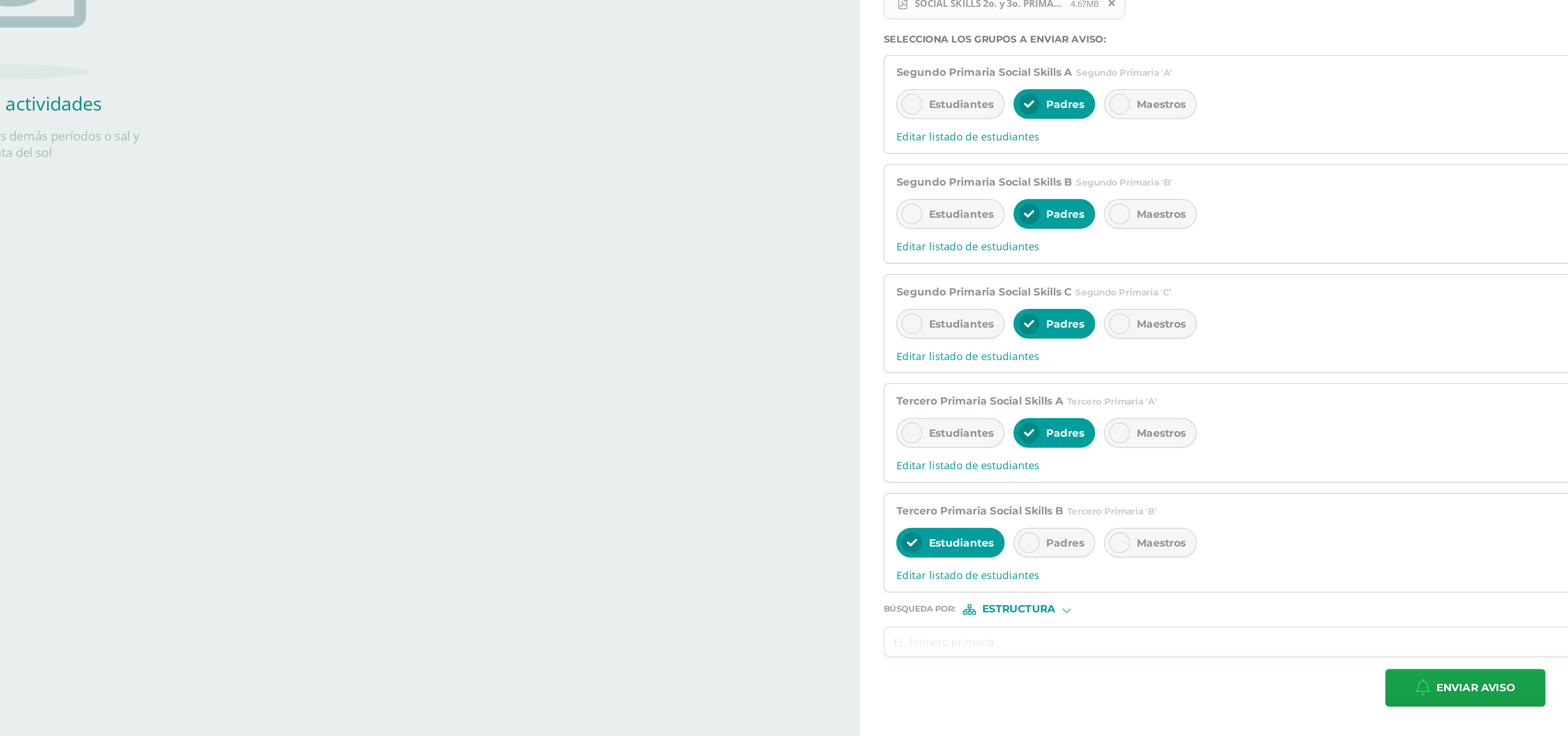
click at [517, 245] on span "Padres" at bounding box center [1046, 466] width 19 height 7
click at [517, 245] on span "Estudiantes" at bounding box center [993, 466] width 33 height 7
click at [517, 245] on input "text" at bounding box center [1245, 518] width 584 height 15
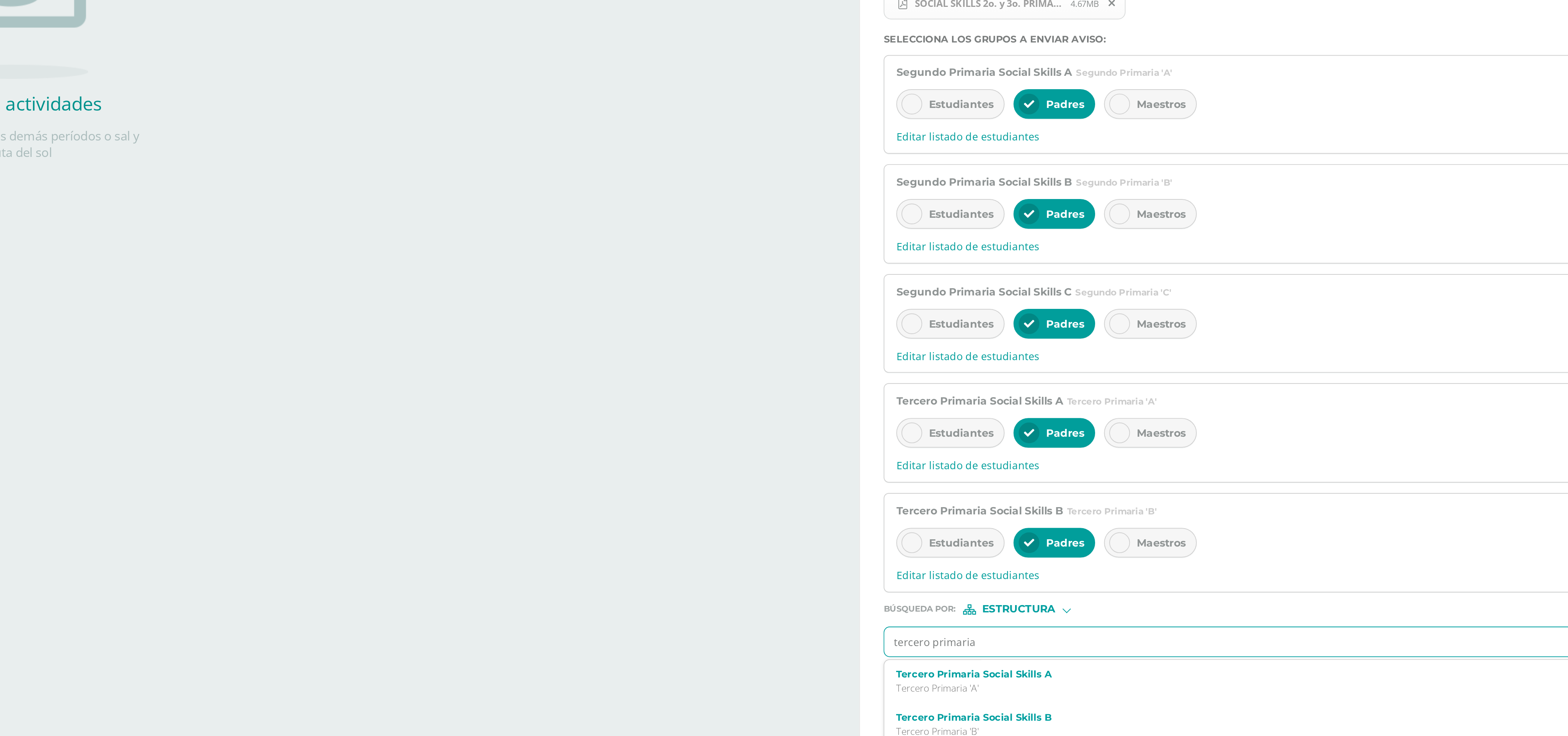
type input "tercero primaria c"
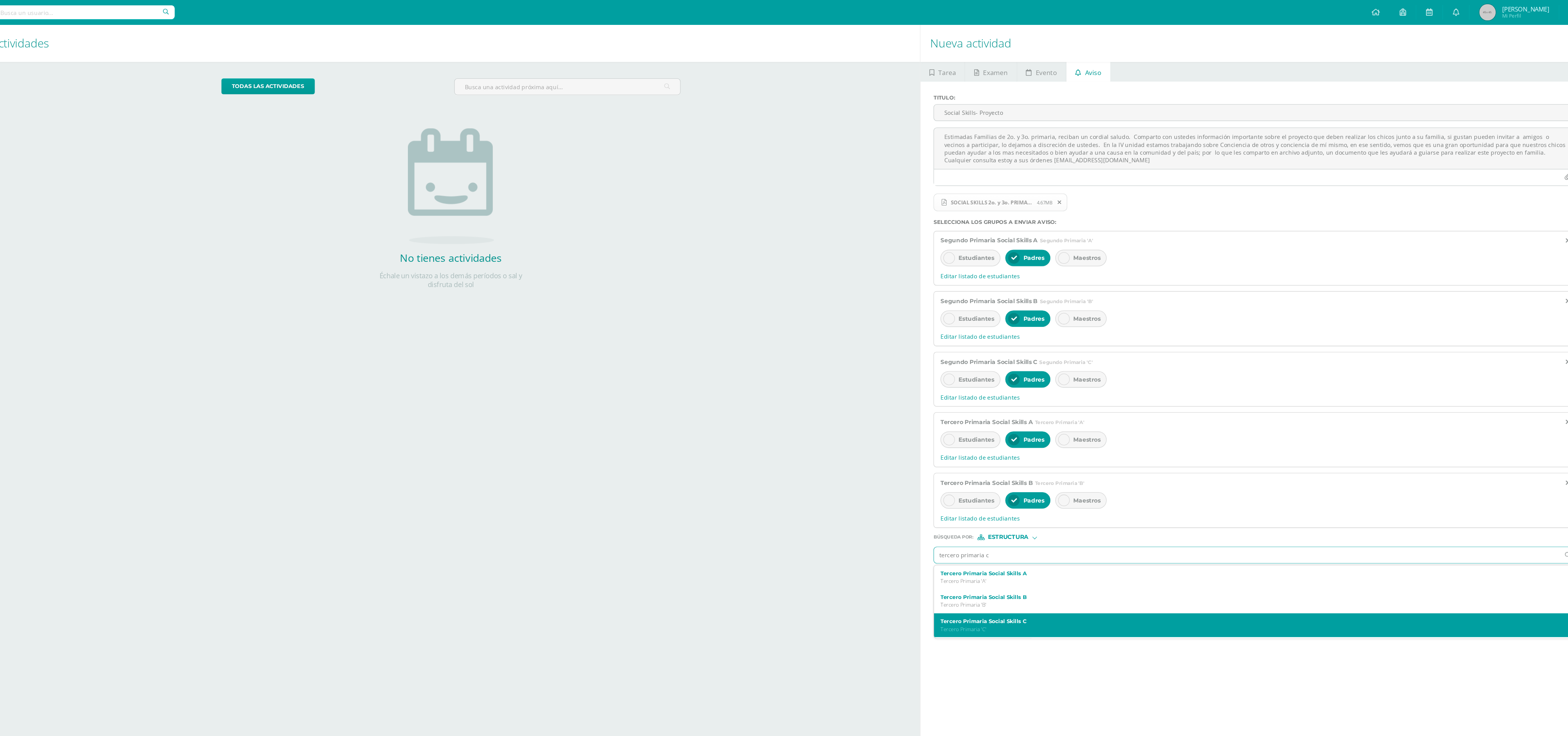
click at [517, 245] on p "Tercero Primaria 'C'" at bounding box center [1239, 587] width 559 height 7
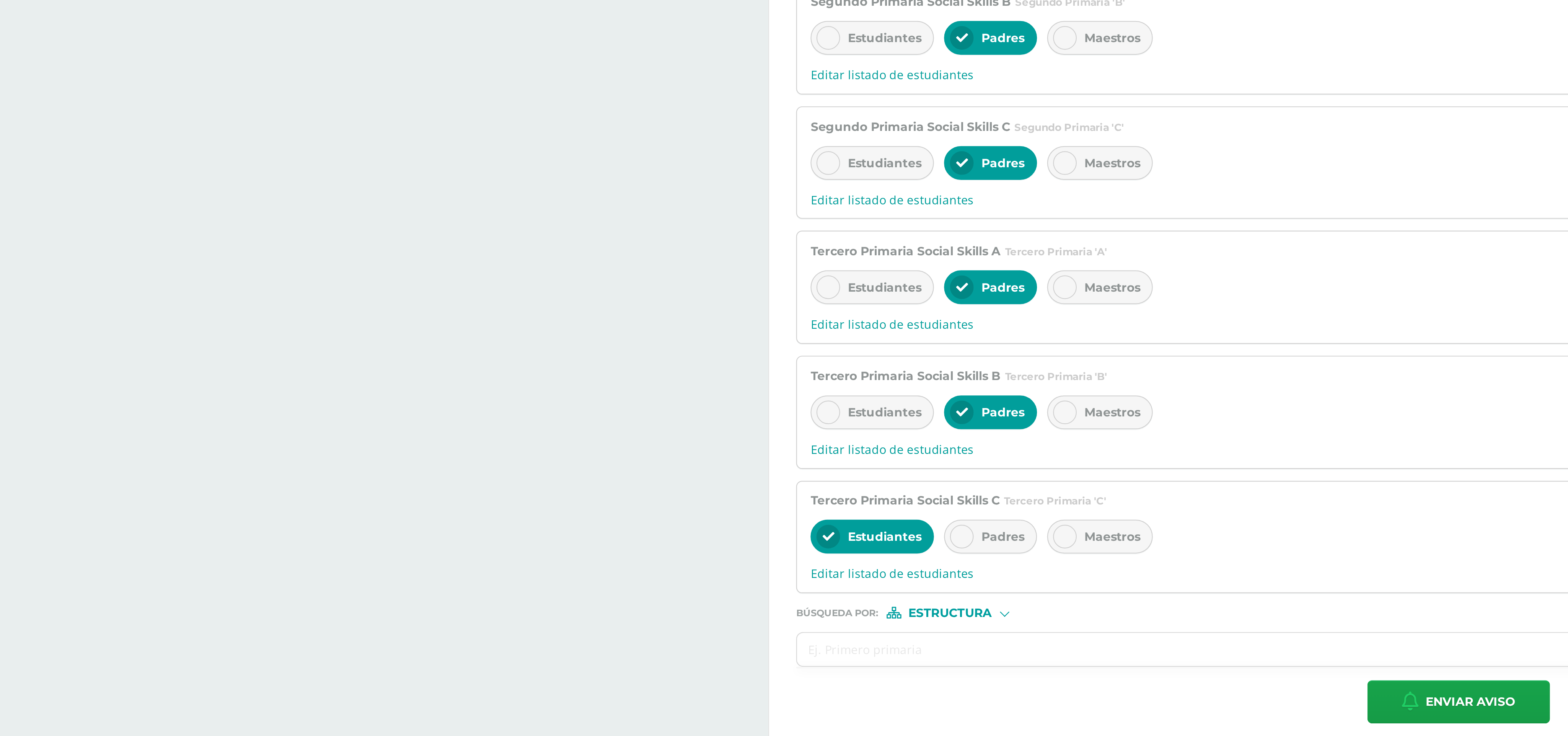
click at [517, 245] on span "Padres" at bounding box center [1046, 523] width 19 height 7
click at [517, 245] on span "Estudiantes" at bounding box center [993, 523] width 33 height 7
click at [517, 245] on div at bounding box center [1047, 557] width 4 height 4
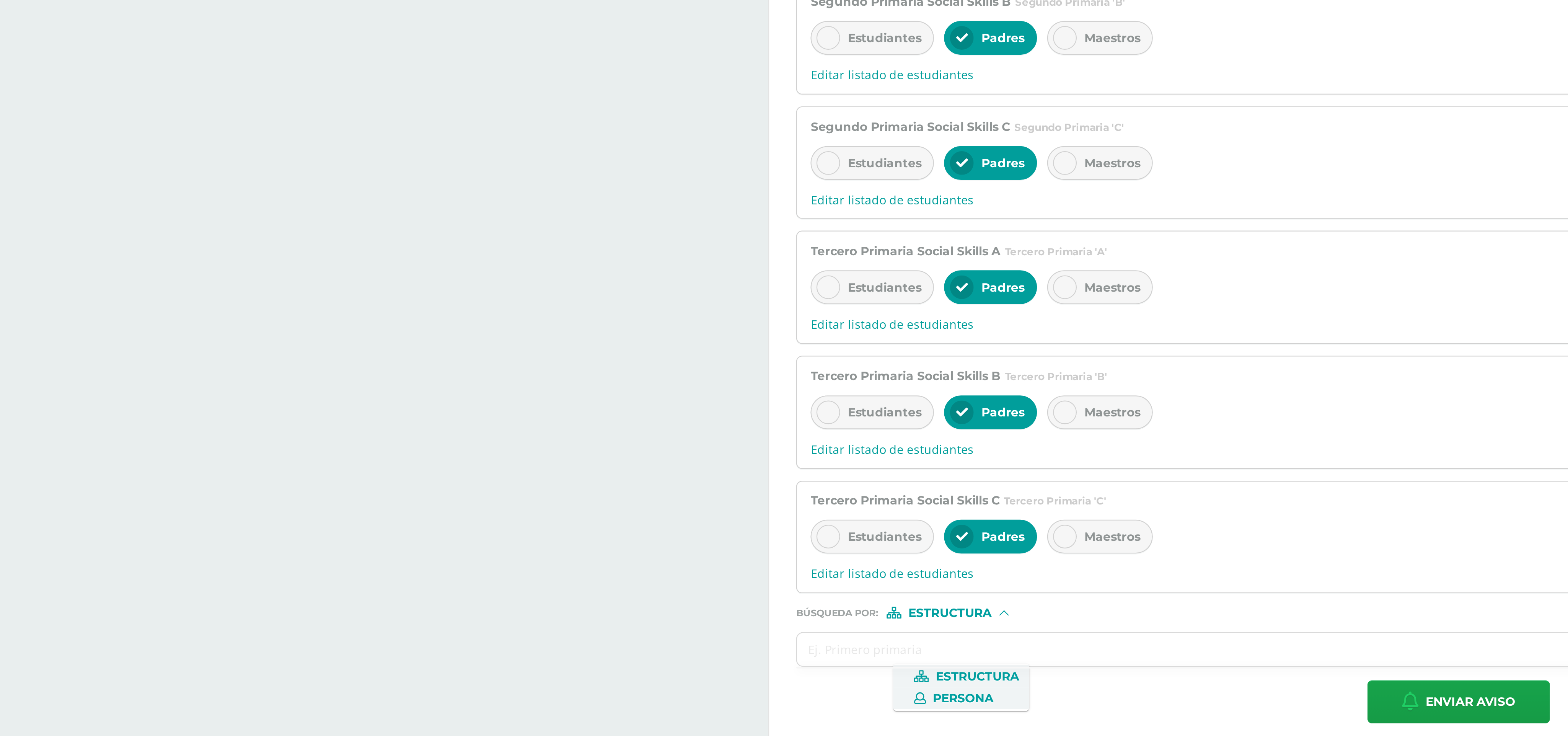
click at [517, 245] on span "Persona" at bounding box center [1028, 596] width 27 height 4
click at [517, 245] on input "text" at bounding box center [1245, 574] width 584 height 15
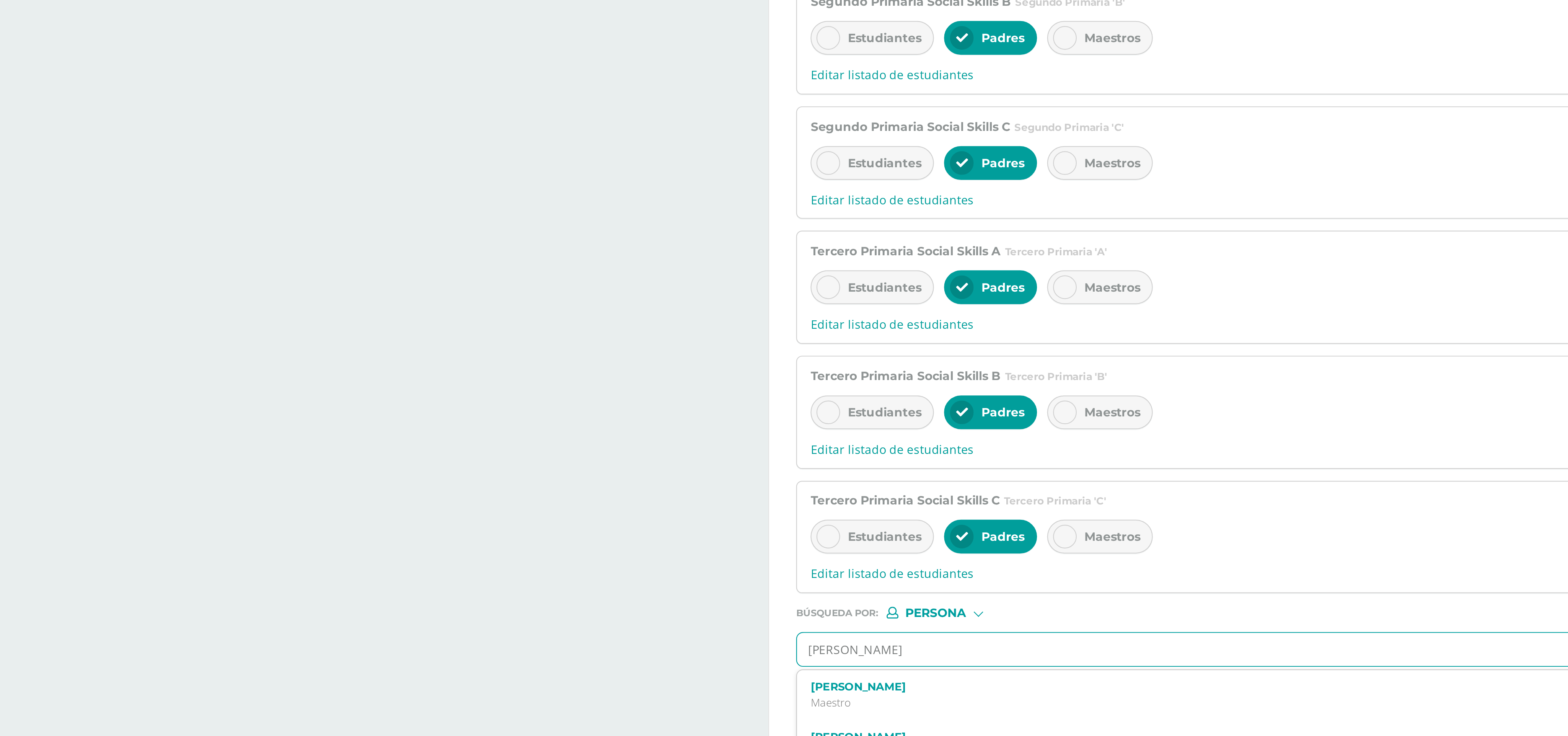
type input "[PERSON_NAME]"
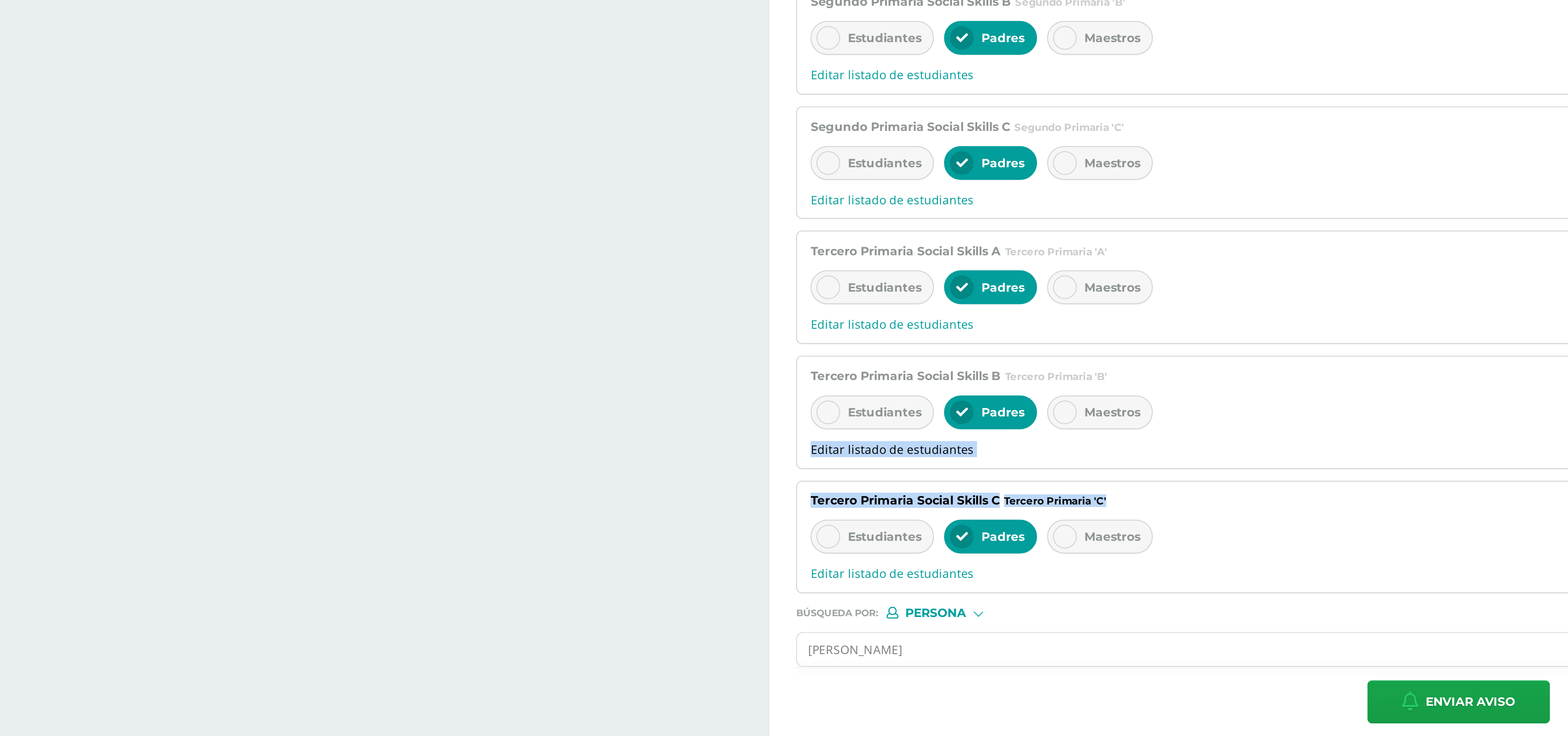
drag, startPoint x: 1288, startPoint y: 487, endPoint x: 1286, endPoint y: 523, distance: 36.1
click at [517, 245] on div "Segundo Primaria Social Skills A Segundo Primaria 'A' Estudiantes Padres Maestr…" at bounding box center [1253, 382] width 600 height 334
click at [517, 245] on div "Actividades Actividad todas las Actividades No tienes actividades Échale un vis…" at bounding box center [501, 379] width 879 height 713
click at [517, 245] on input "[PERSON_NAME]" at bounding box center [1245, 574] width 584 height 15
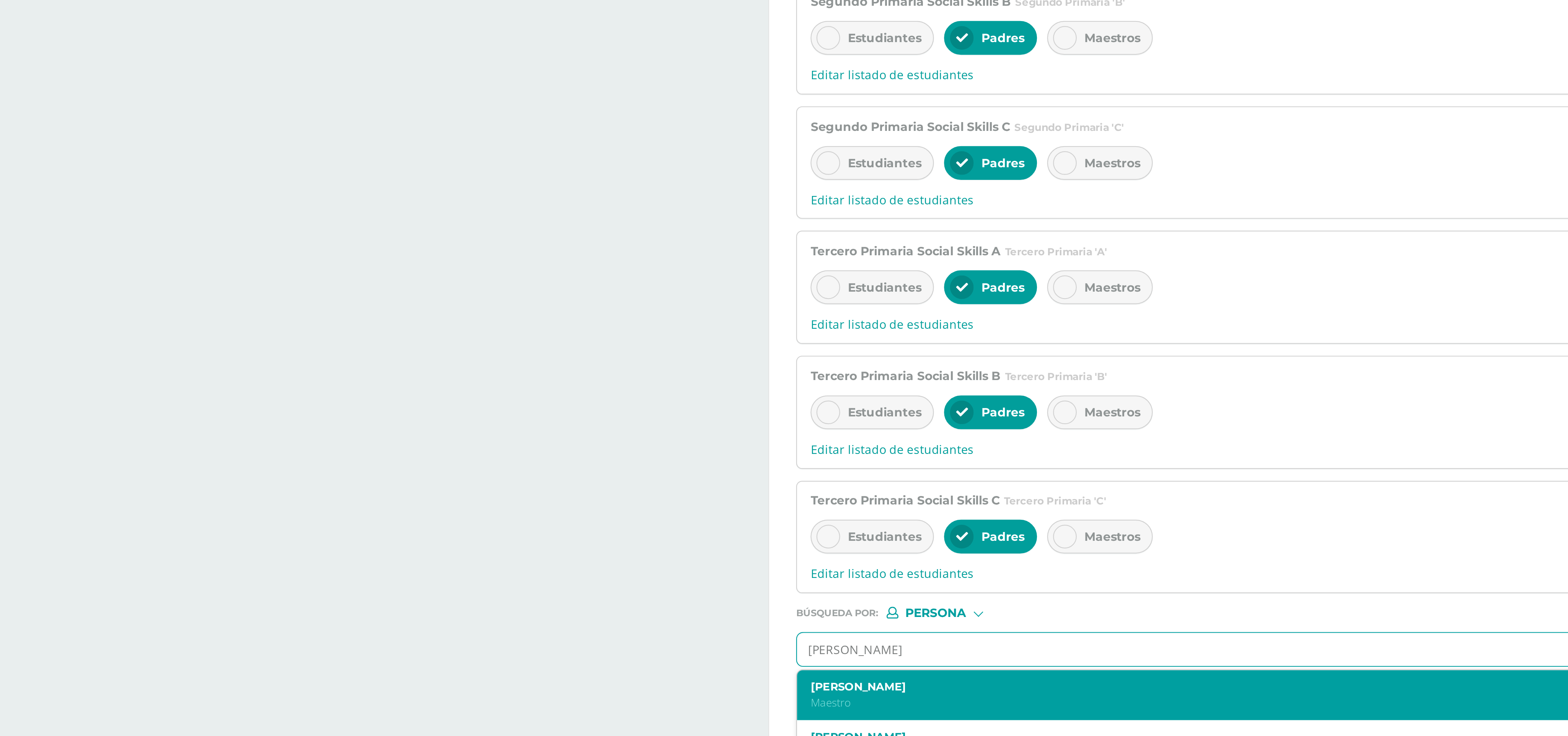
click at [517, 245] on label "[PERSON_NAME]" at bounding box center [1239, 591] width 559 height 5
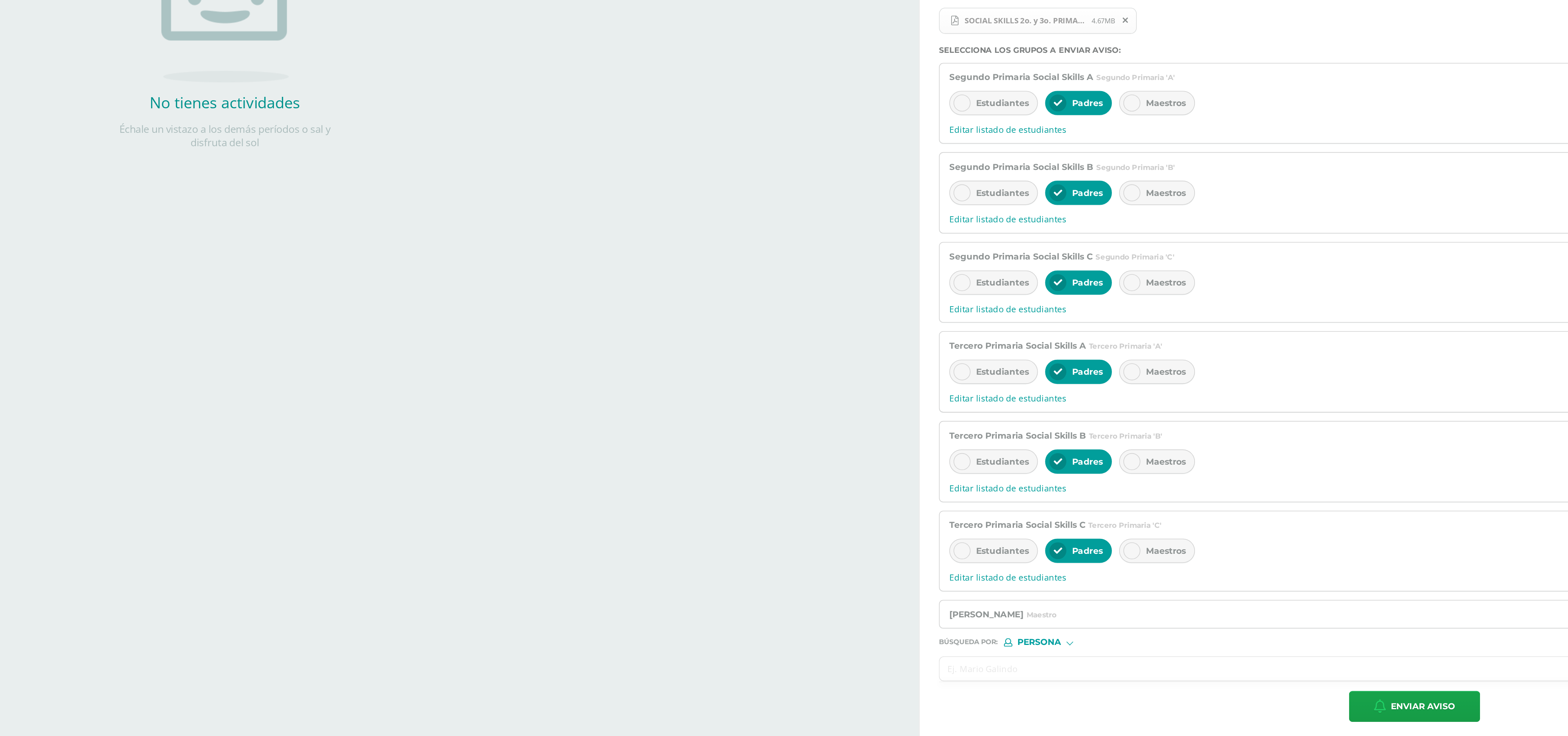
click at [517, 245] on input "text" at bounding box center [1245, 597] width 584 height 15
type input "Estephanie"
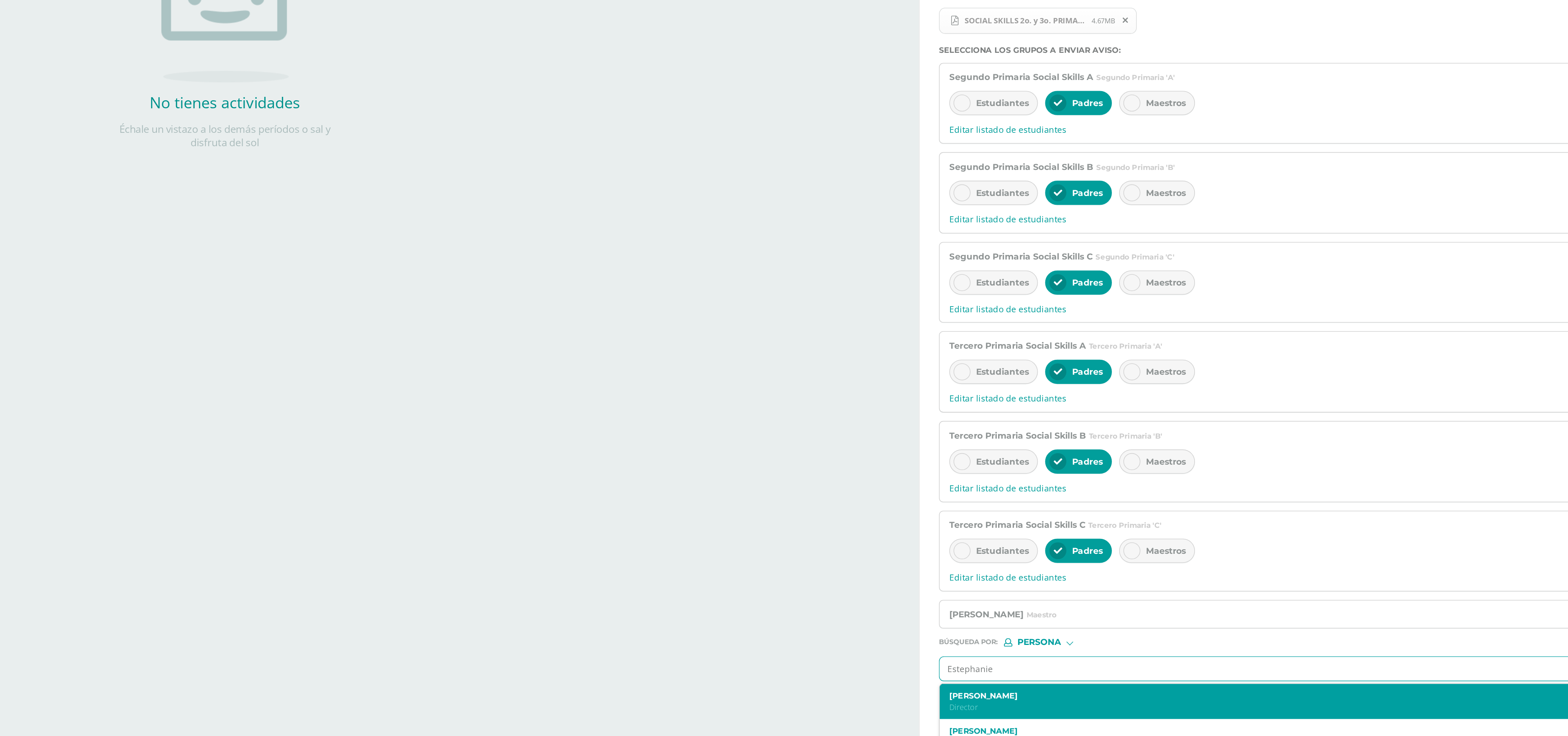
click at [517, 245] on label "[PERSON_NAME]" at bounding box center [1239, 614] width 559 height 5
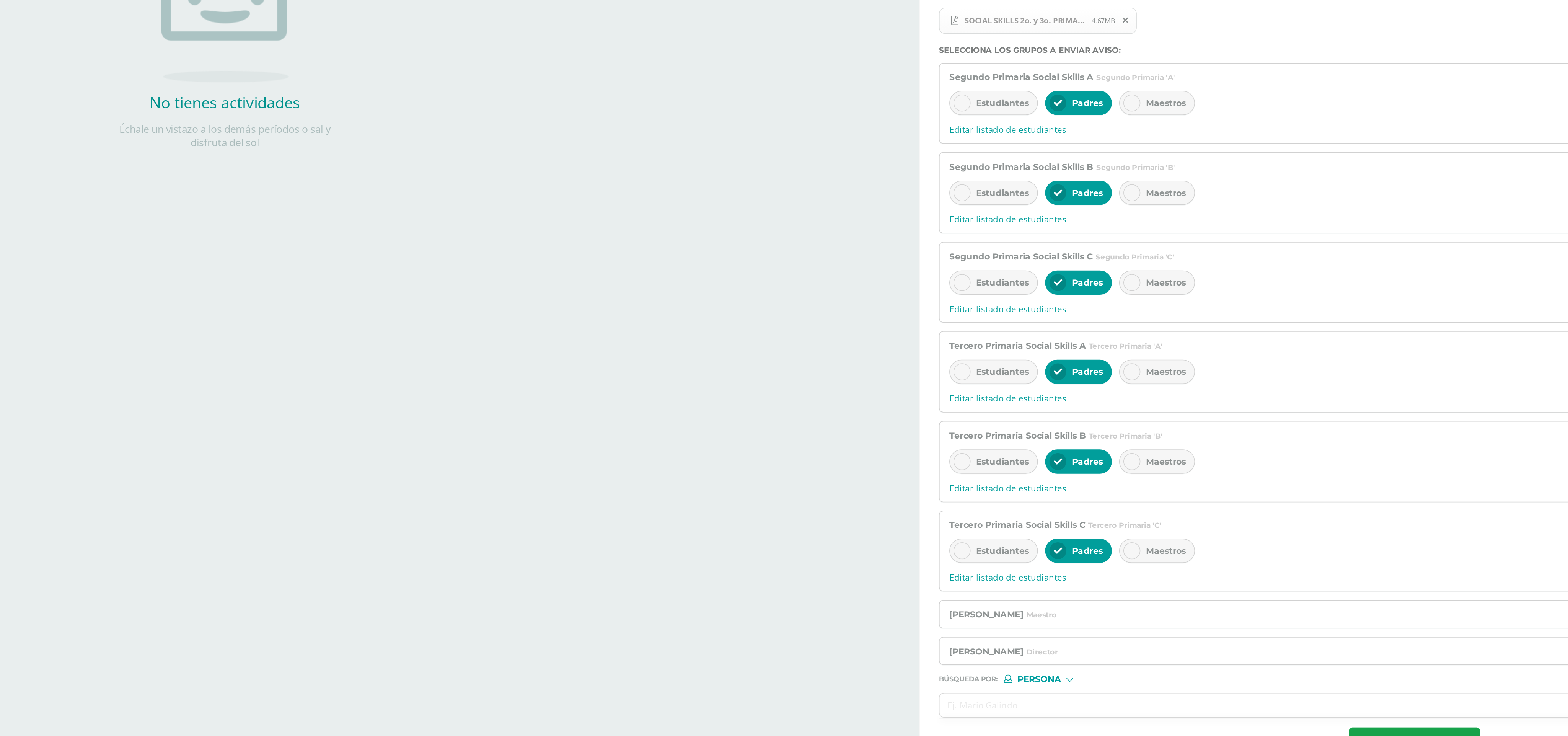
click at [517, 245] on input "text" at bounding box center [1245, 620] width 584 height 15
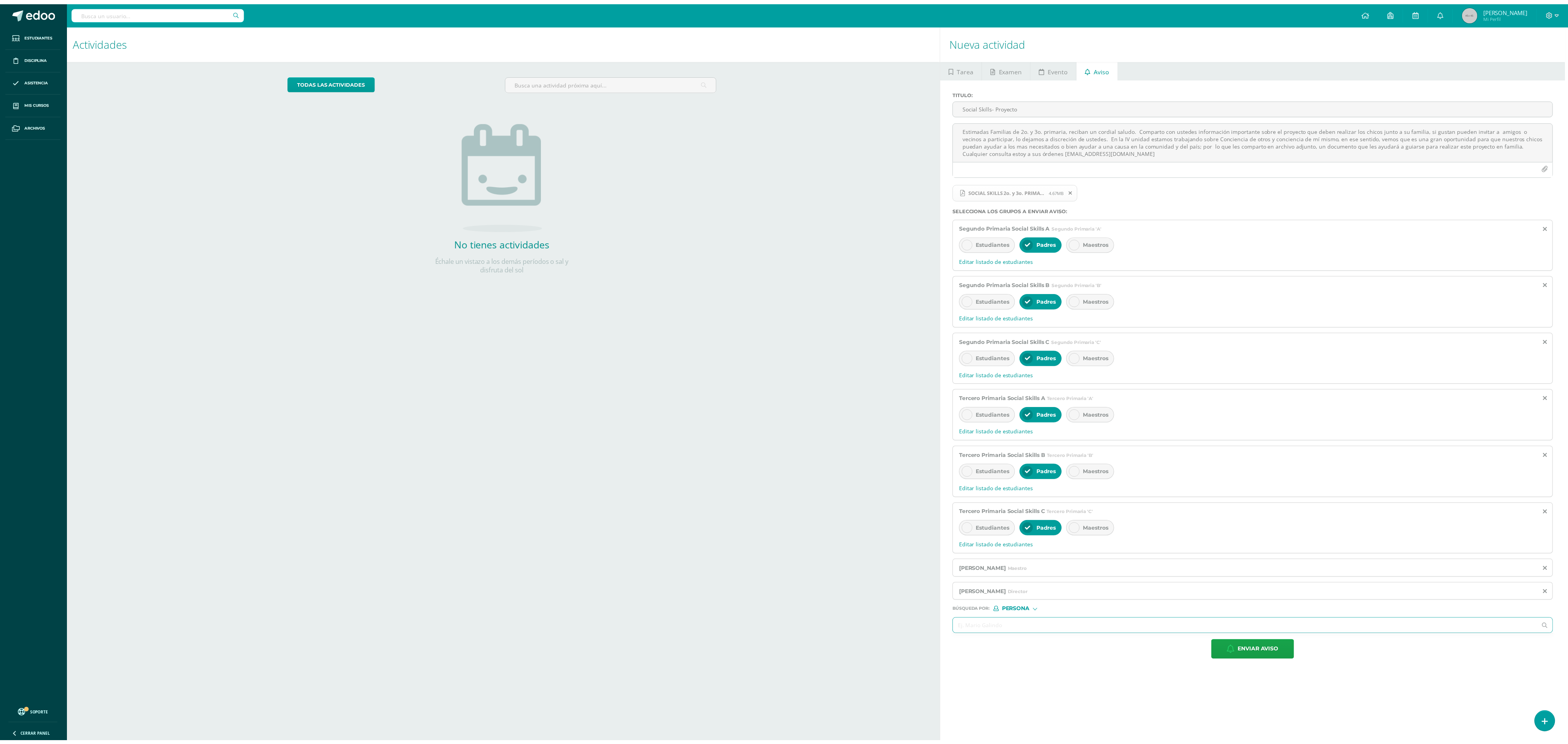
scroll to position [0, 2]
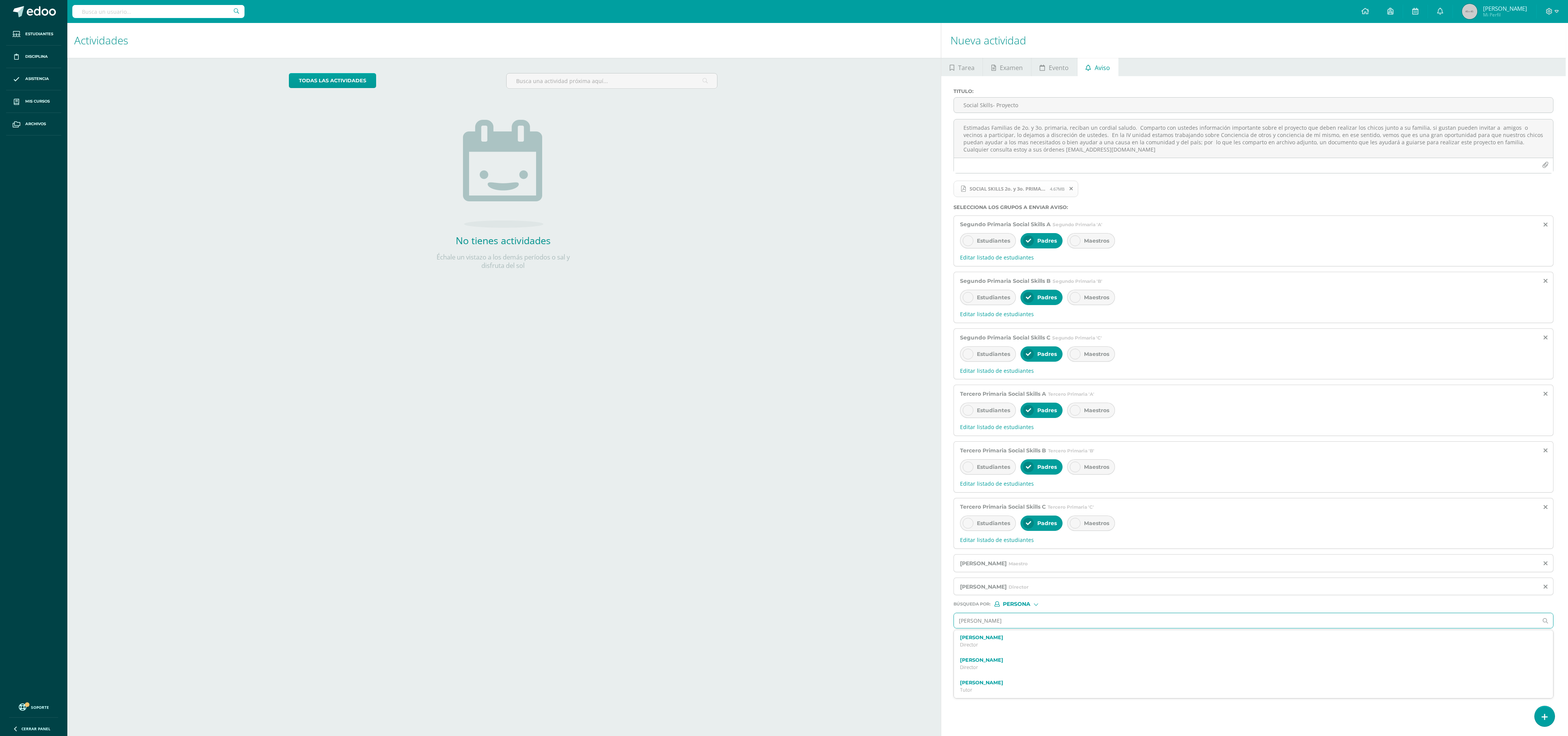
type input "[PERSON_NAME]"
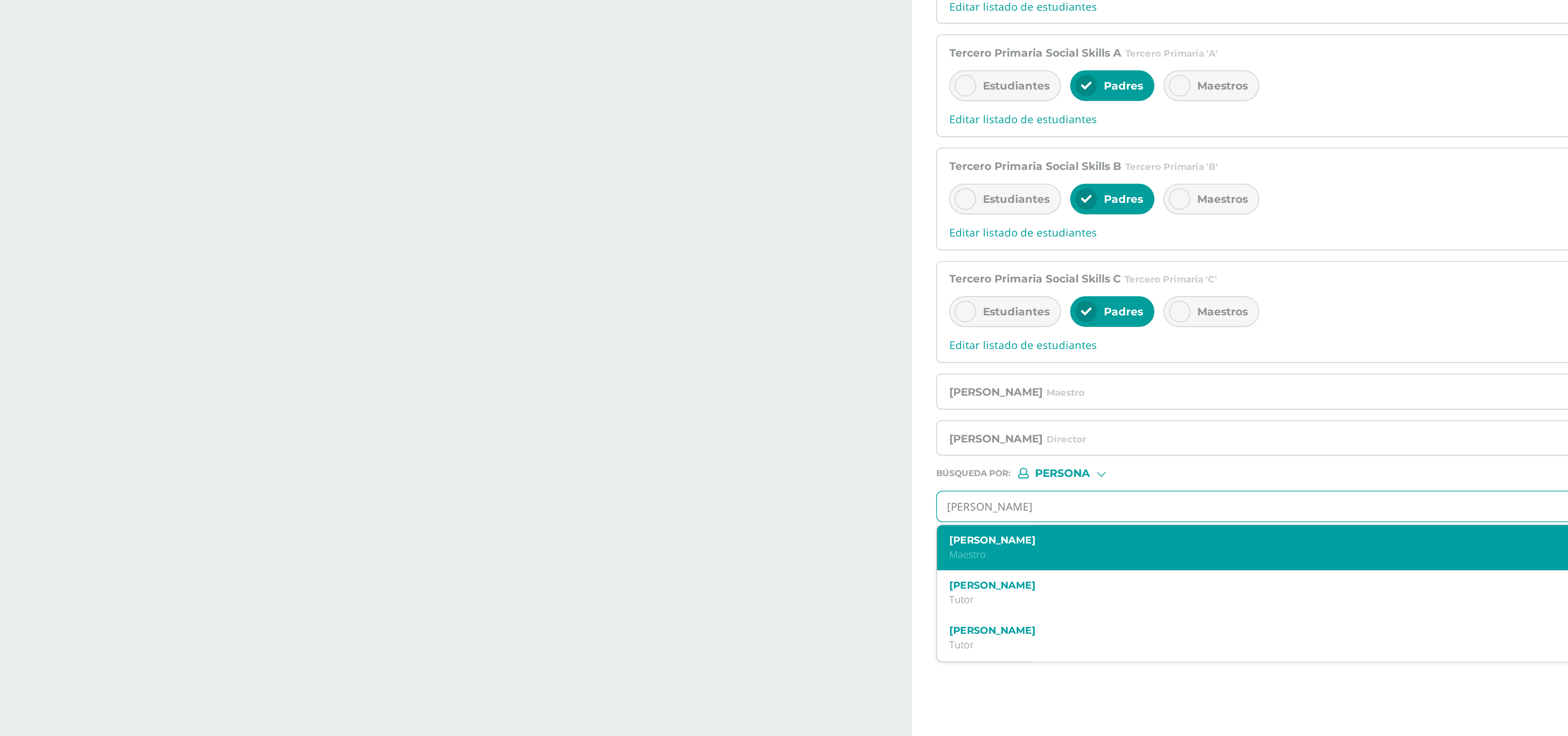
click at [517, 245] on label "[PERSON_NAME]" at bounding box center [1239, 637] width 559 height 5
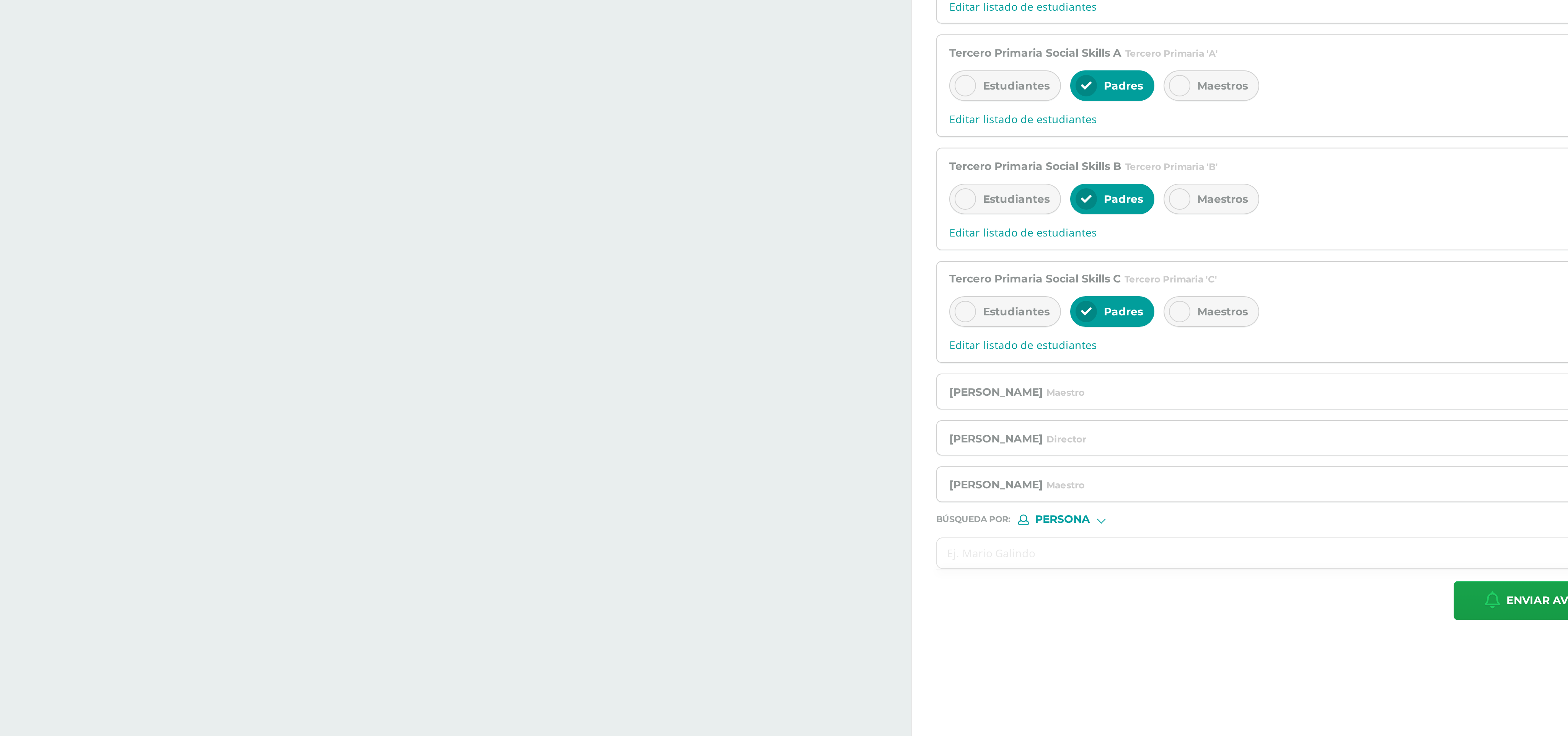
click at [517, 245] on input "text" at bounding box center [1245, 643] width 584 height 15
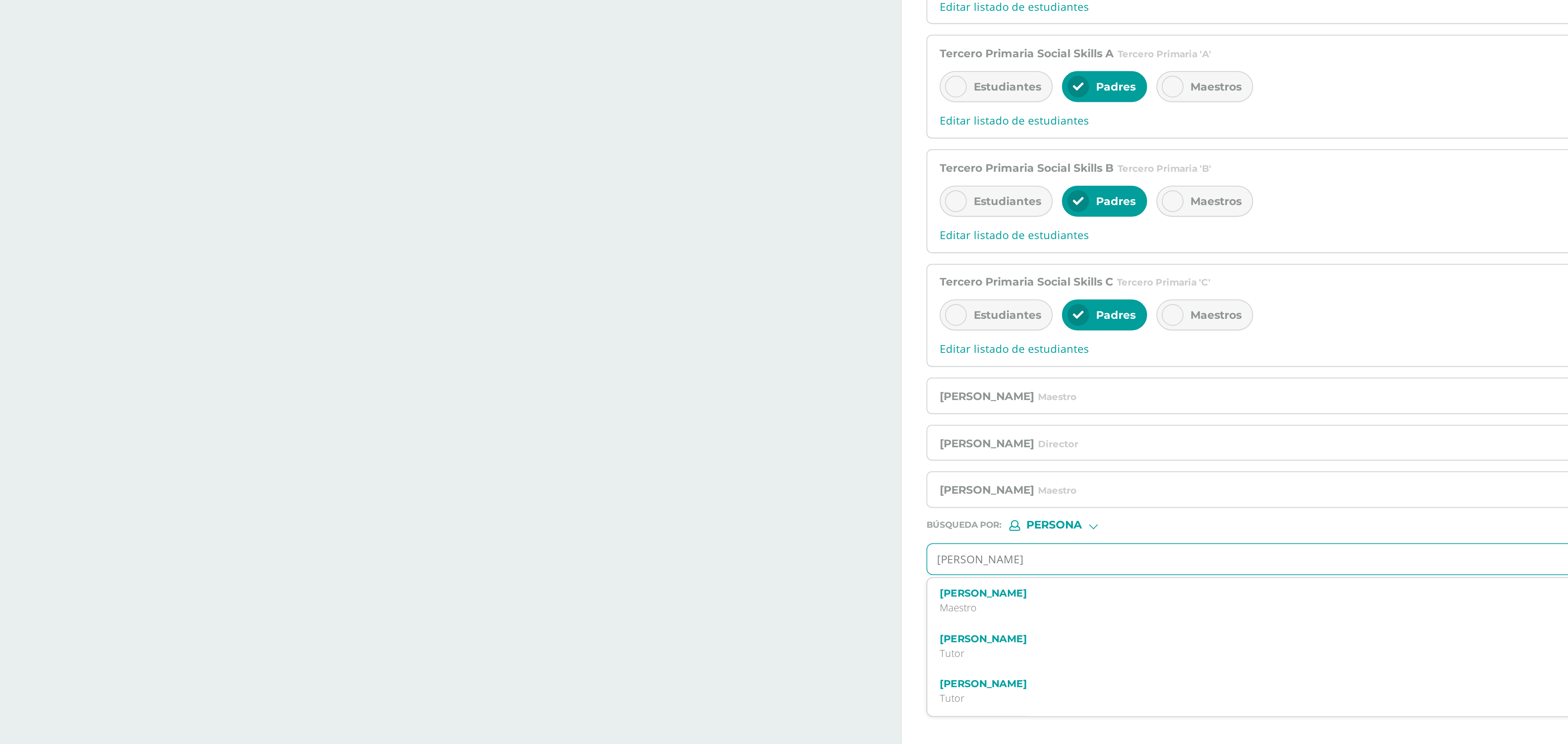
type input "[PERSON_NAME]"
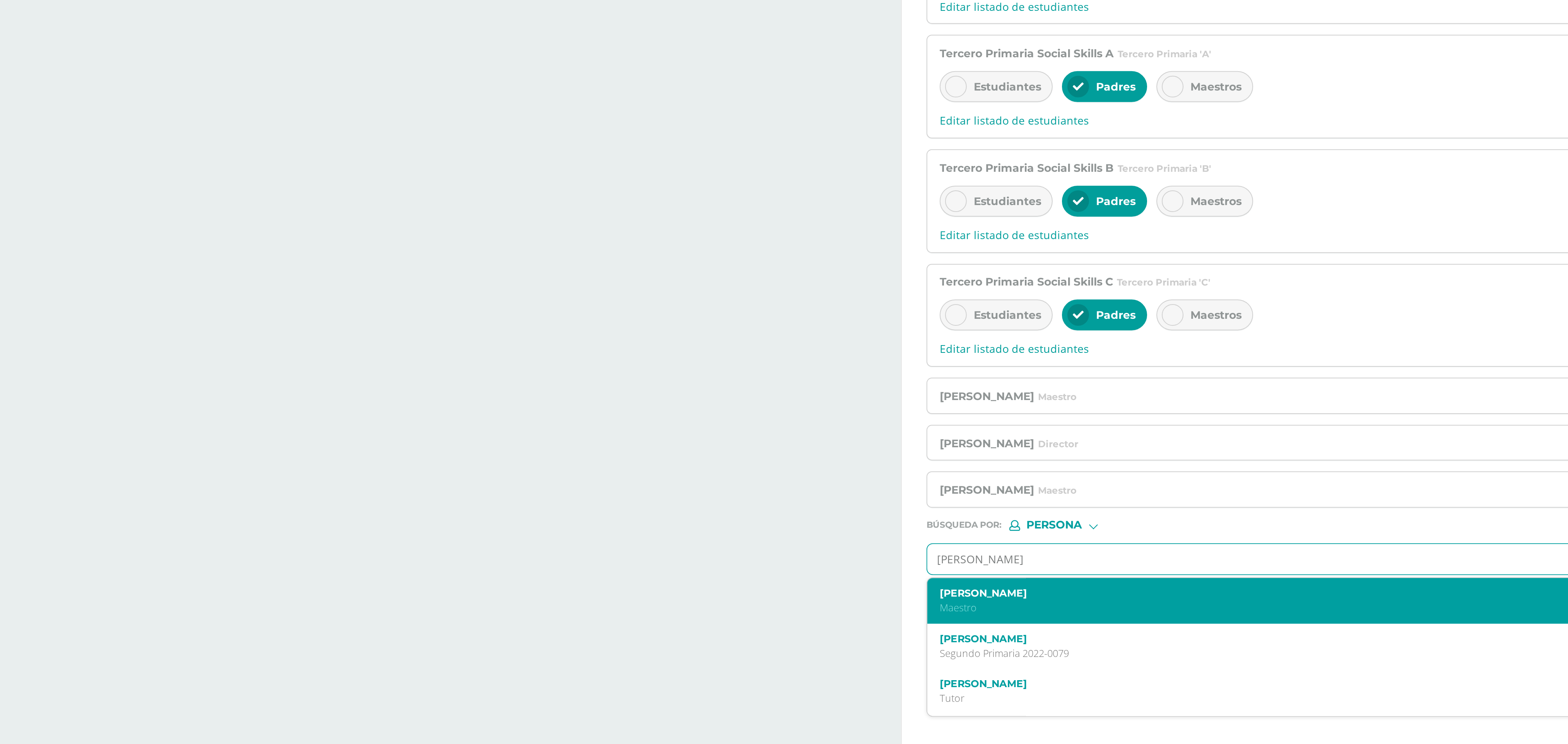
click at [522, 247] on label "[PERSON_NAME]" at bounding box center [1239, 668] width 558 height 6
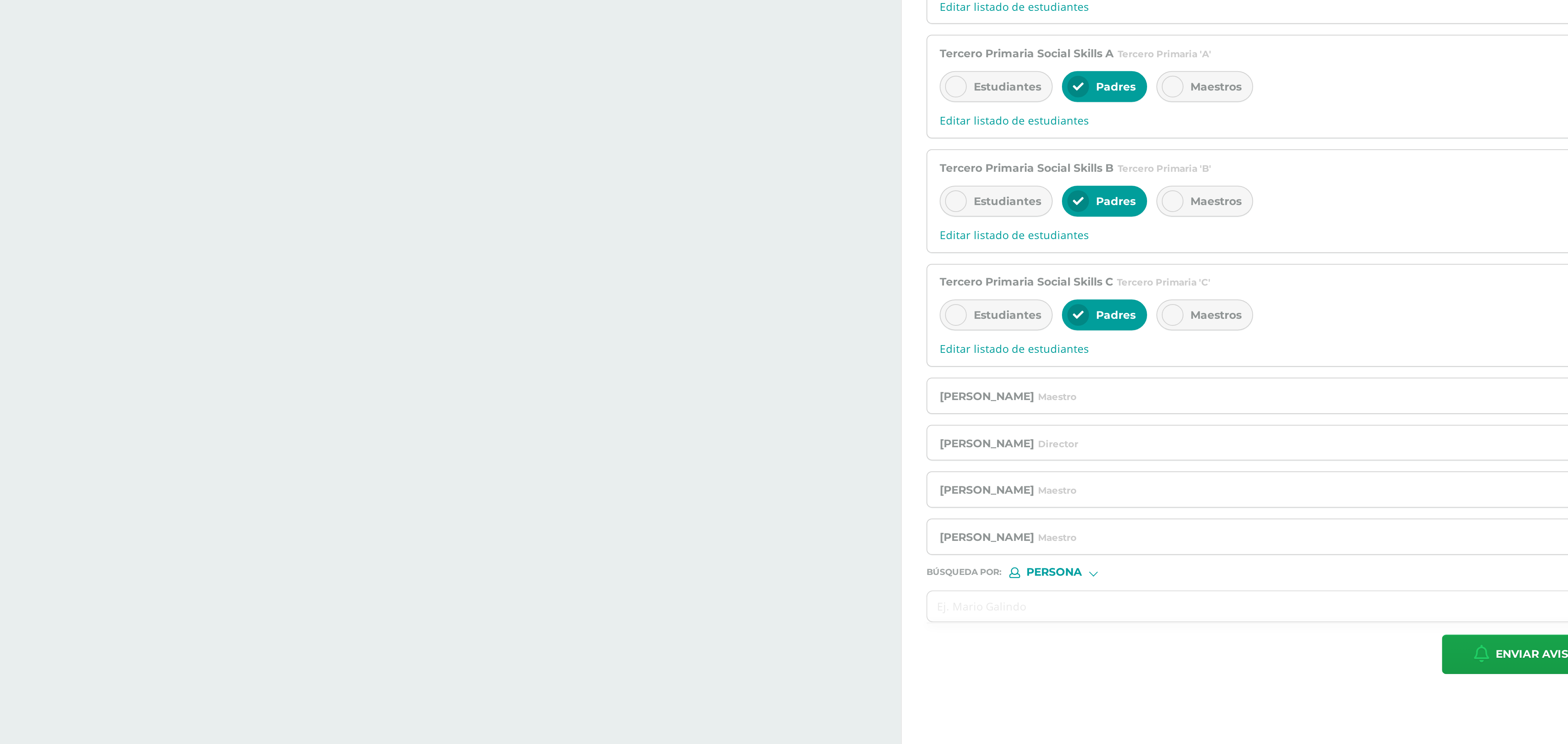
click at [522, 247] on input "text" at bounding box center [1246, 674] width 583 height 15
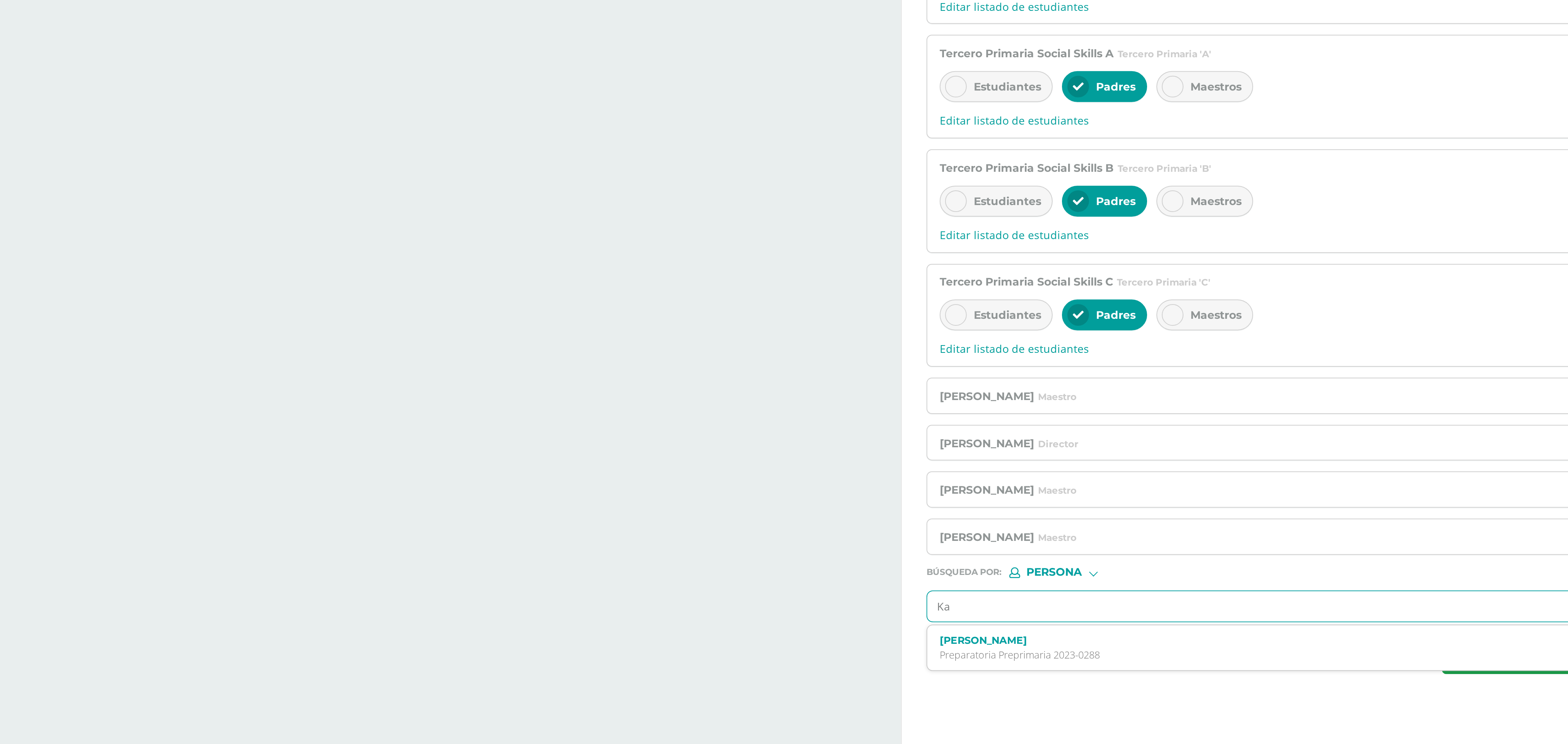
type input "K"
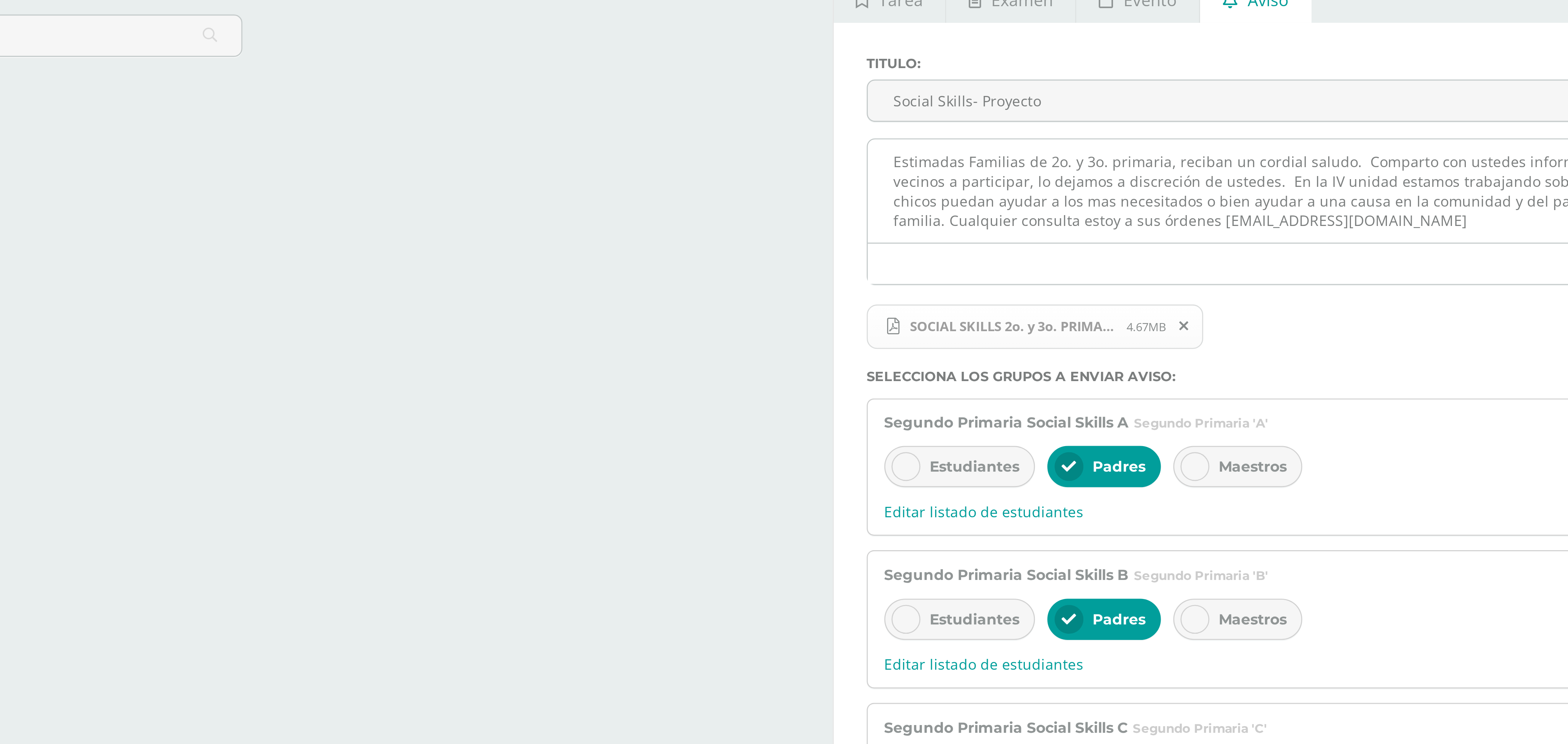
drag, startPoint x: 1204, startPoint y: 121, endPoint x: 1140, endPoint y: 133, distance: 65.1
click at [522, 133] on div "Estimadas Familias de 2o. y 3o. primaria, reciban un cordial saludo. Comparto c…" at bounding box center [1254, 147] width 599 height 55
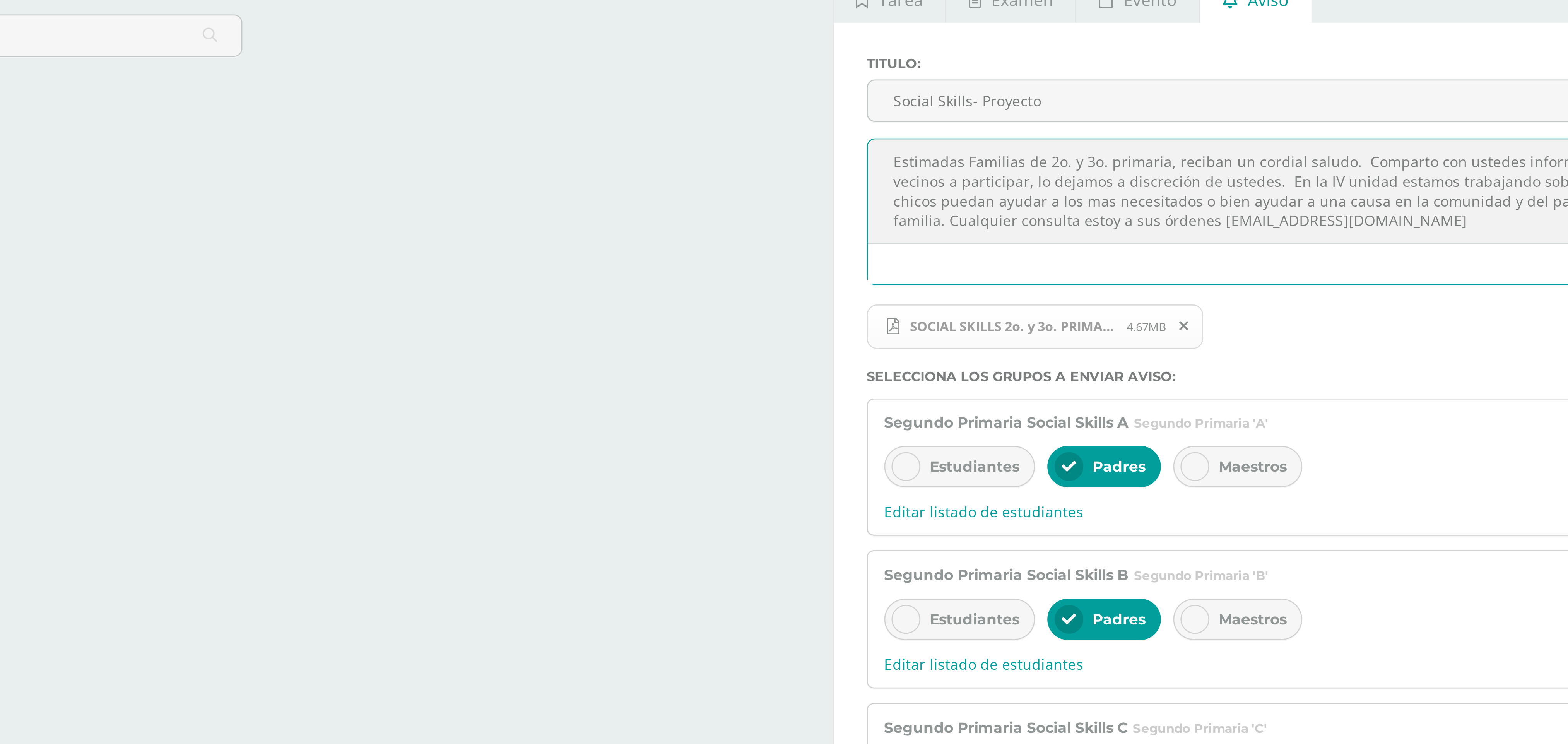
click at [522, 143] on textarea "Estimadas Familias de 2o. y 3o. primaria, reciban un cordial saludo. Comparto c…" at bounding box center [1254, 140] width 598 height 39
click at [522, 148] on textarea "Estimadas Familias de 2o. y 3o. primaria, reciban un cordial saludo. Comparto c…" at bounding box center [1254, 140] width 598 height 39
click at [522, 143] on textarea "Estimadas Familias de 2o. y 3o. primaria, reciban un cordial saludo. Comparto c…" at bounding box center [1254, 140] width 598 height 39
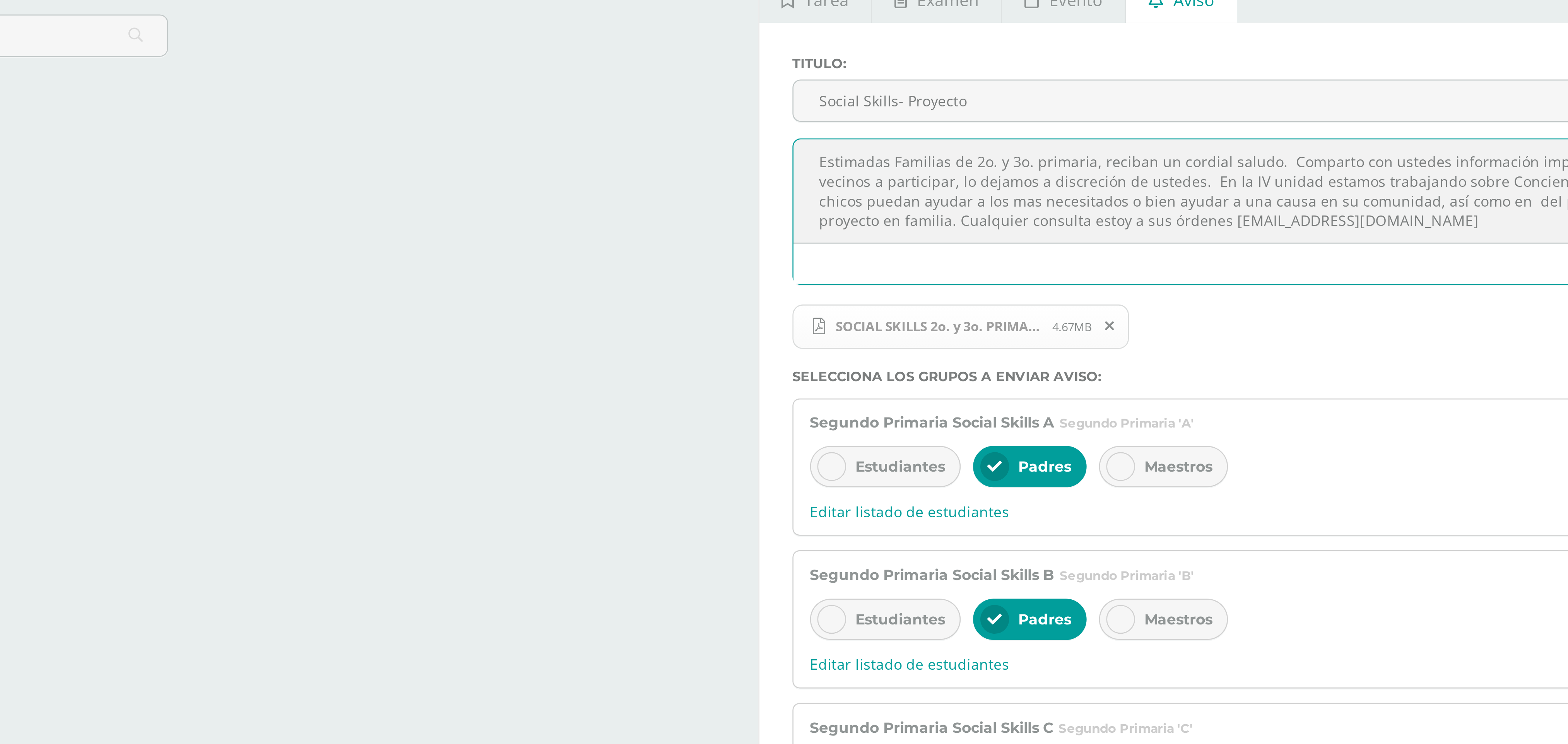
click at [522, 143] on textarea "Estimadas Familias de 2o. y 3o. primaria, reciban un cordial saludo. Comparto c…" at bounding box center [1254, 140] width 598 height 39
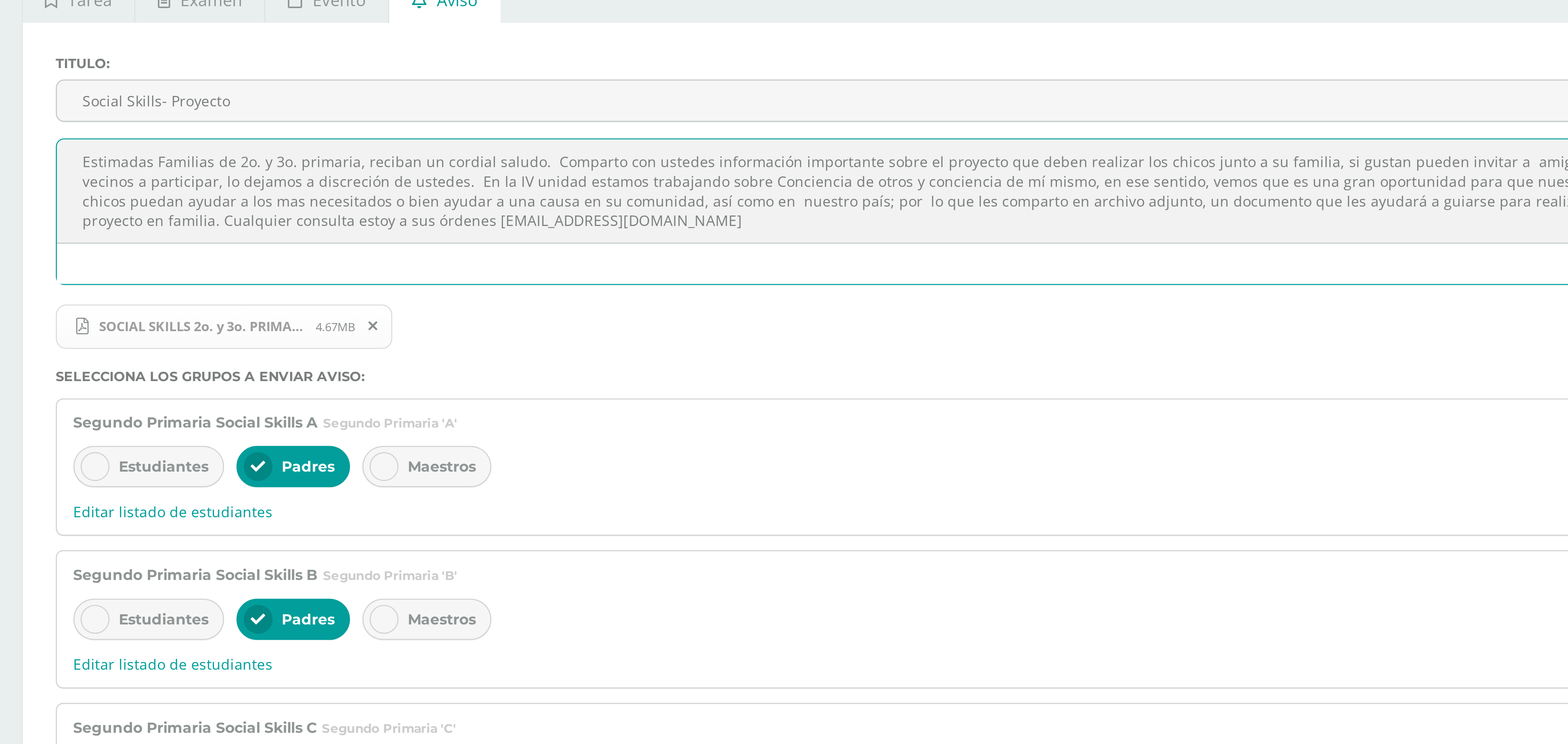
scroll to position [1, 2]
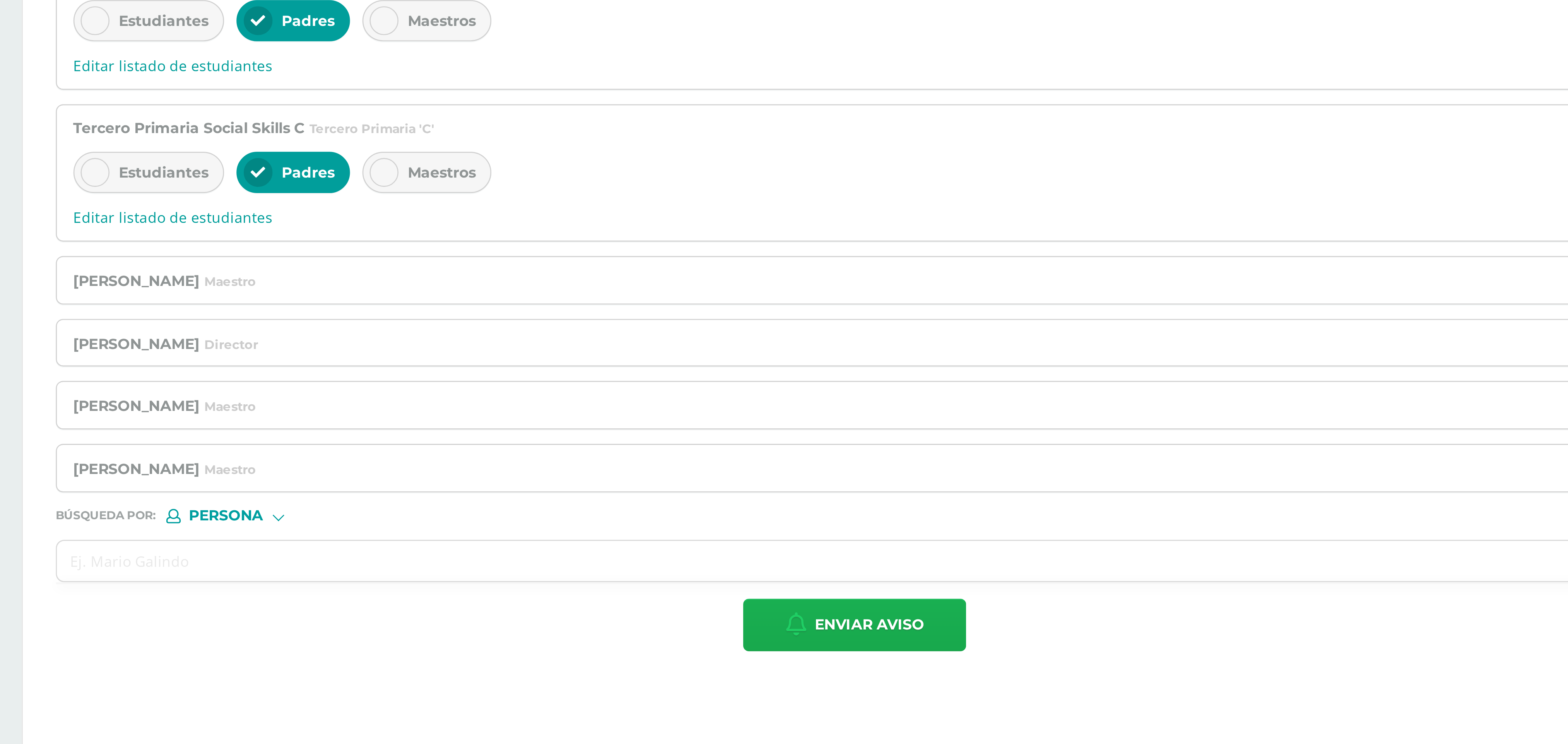
type textarea "Estimadas Familias de 2o. y 3o. primaria, reciban un cordial saludo. Comparto c…"
click at [522, 247] on span "Enviar aviso" at bounding box center [1258, 698] width 41 height 19
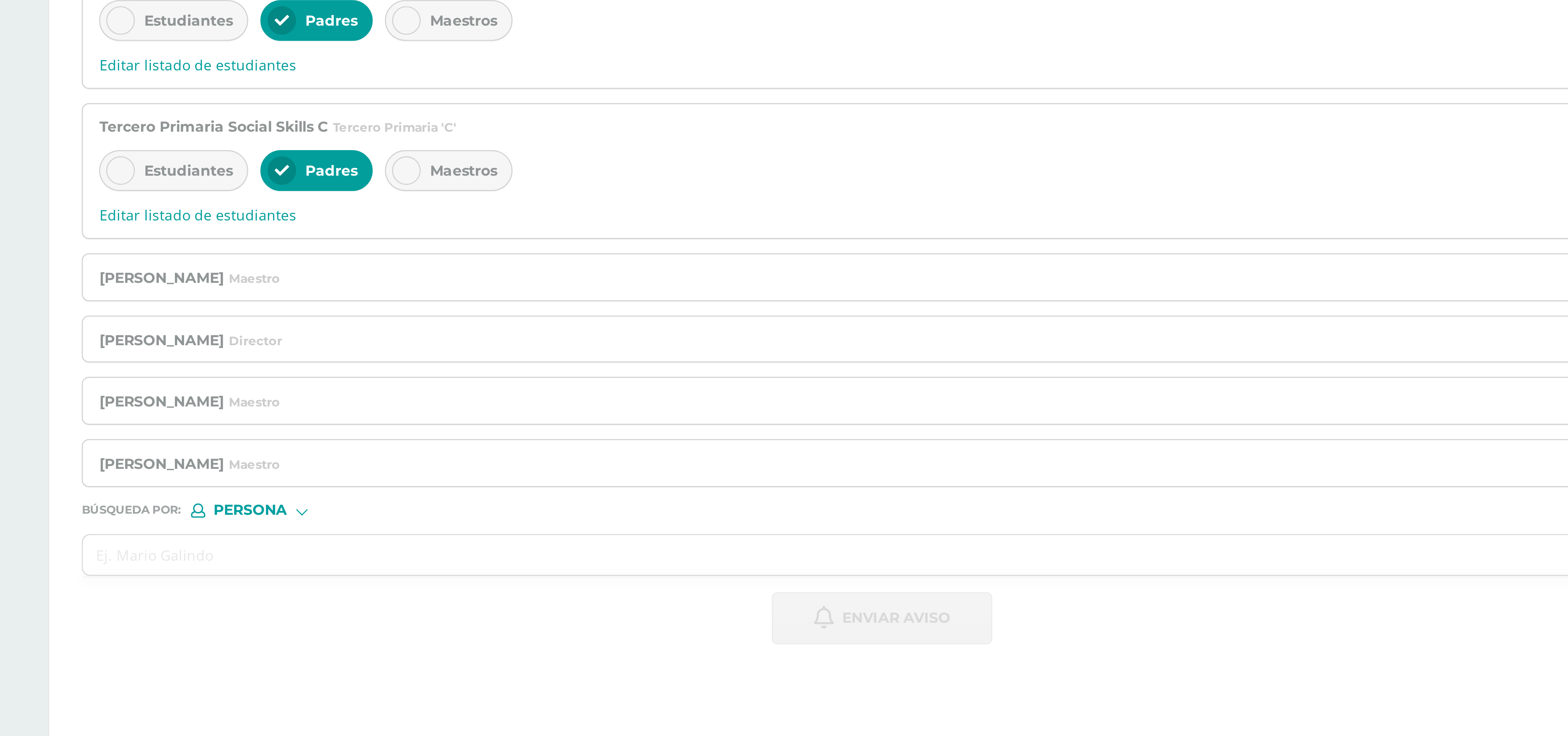
scroll to position [0, 0]
